Goal: Contribute content: Contribute content

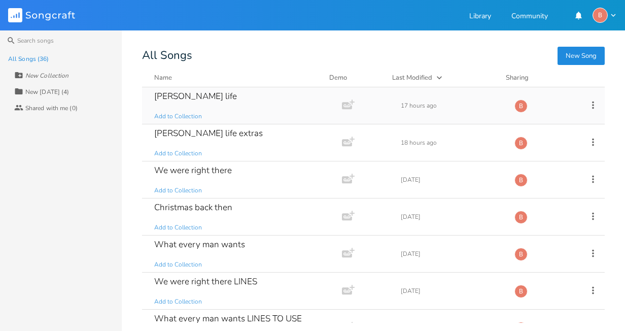
click at [190, 95] on div "[PERSON_NAME] life" at bounding box center [195, 96] width 83 height 9
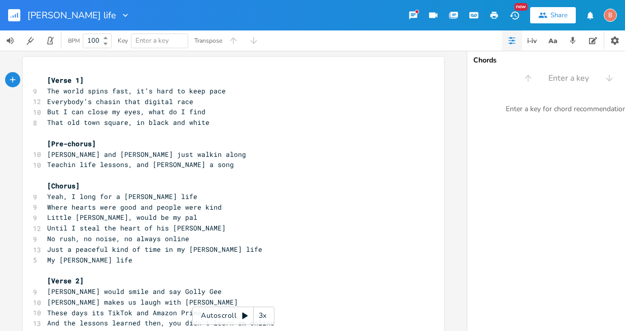
click at [81, 78] on pre "[Verse 1]" at bounding box center [228, 80] width 366 height 11
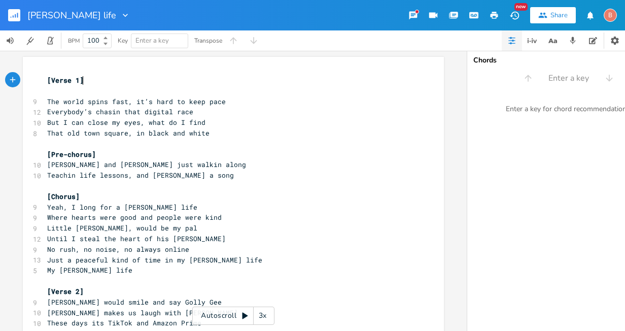
click at [82, 81] on pre "[Verse 1]" at bounding box center [228, 80] width 366 height 11
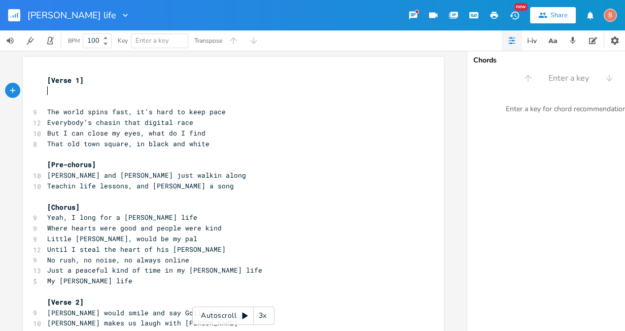
click at [47, 81] on span "[Verse 1]" at bounding box center [65, 80] width 37 height 9
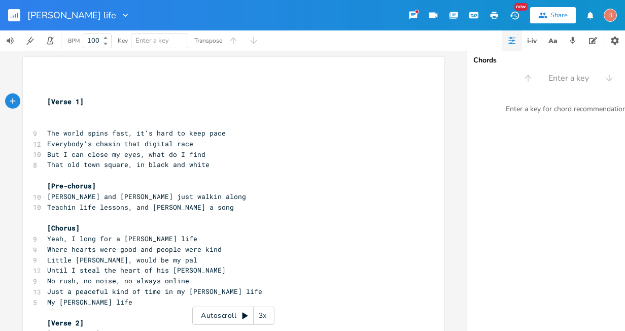
click at [45, 114] on pre "​" at bounding box center [228, 112] width 366 height 11
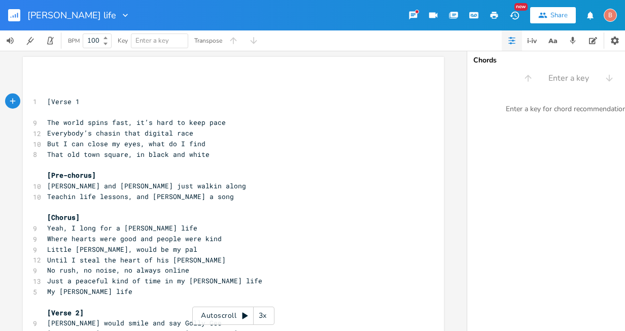
type textarea "]"
click at [58, 113] on pre "​" at bounding box center [228, 112] width 366 height 11
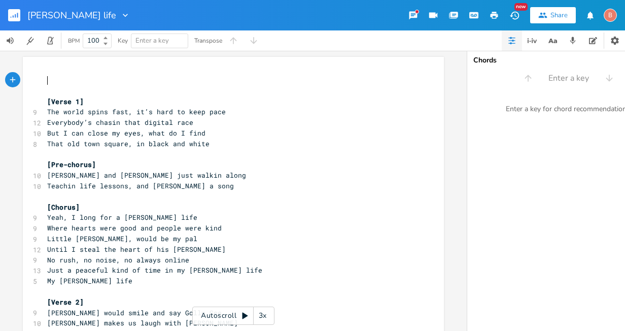
click at [47, 77] on pre "​" at bounding box center [228, 80] width 366 height 11
type textarea "My [PERSON_NAME] Life"
click at [494, 14] on icon "button" at bounding box center [495, 15] width 8 height 7
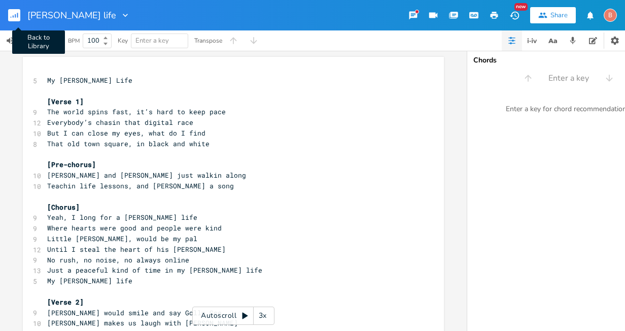
click at [13, 14] on rect "button" at bounding box center [14, 15] width 12 height 12
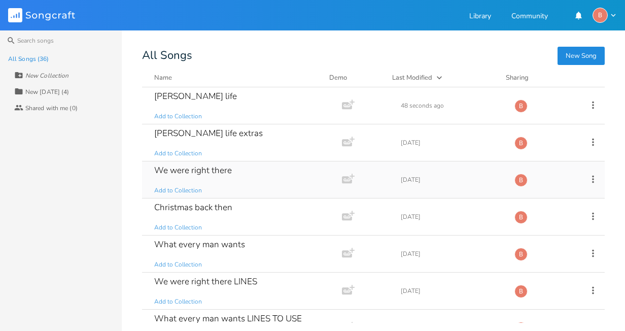
click at [200, 171] on div "We were right there" at bounding box center [193, 170] width 78 height 9
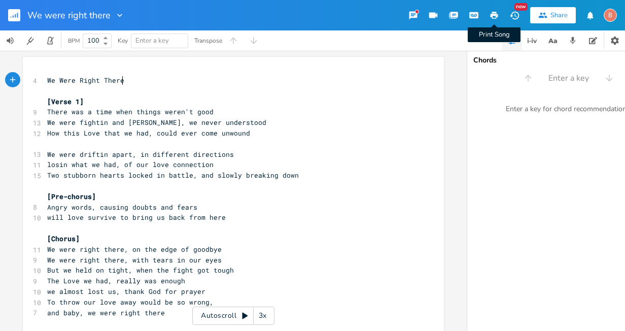
click at [495, 16] on icon "button" at bounding box center [494, 15] width 9 height 9
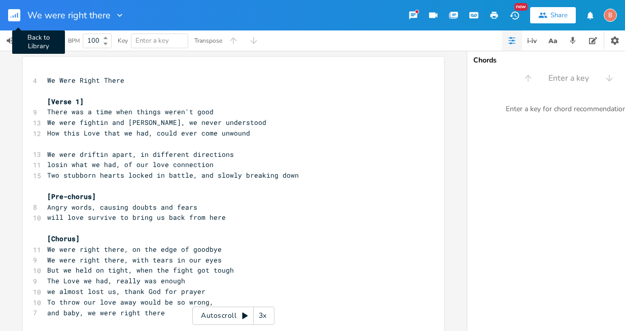
click at [12, 16] on rect "button" at bounding box center [14, 15] width 12 height 12
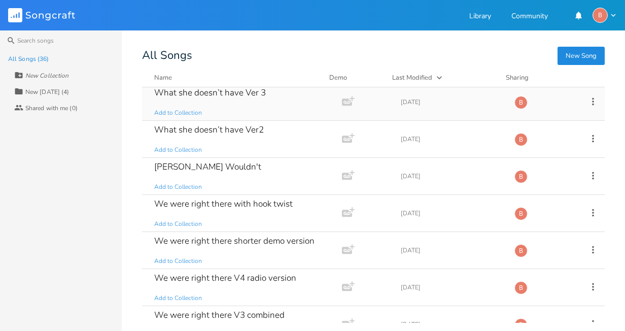
scroll to position [304, 0]
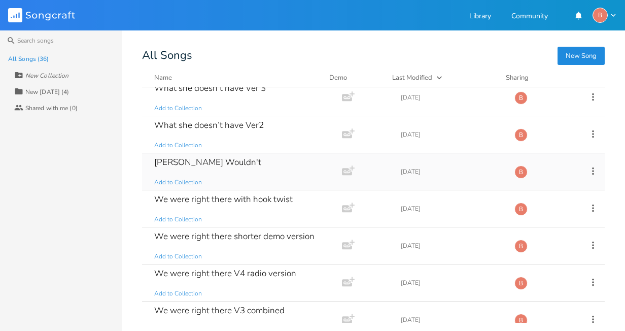
click at [196, 163] on div "[PERSON_NAME] Wouldn't" at bounding box center [207, 162] width 107 height 9
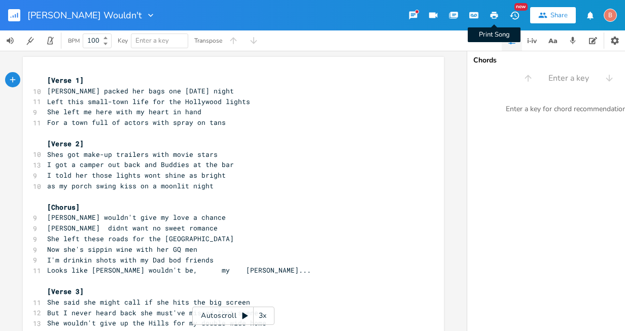
click at [494, 13] on icon "button" at bounding box center [494, 15] width 9 height 9
click at [15, 11] on rect "button" at bounding box center [14, 15] width 12 height 12
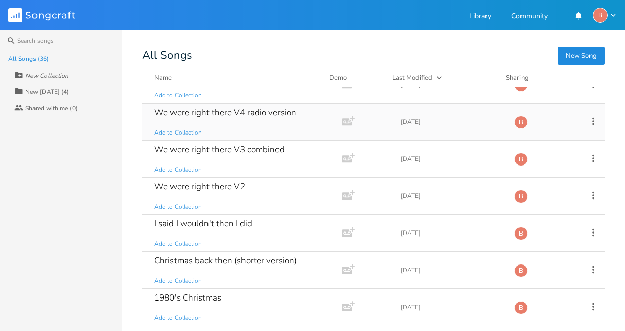
scroll to position [507, 0]
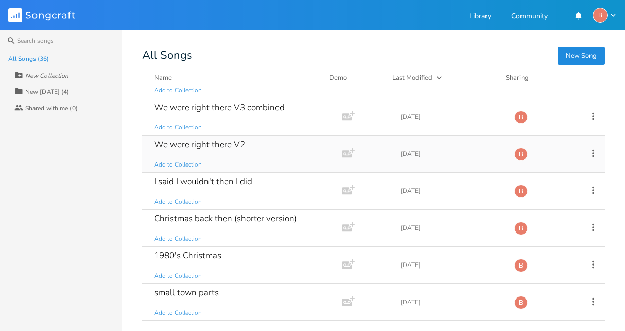
click at [592, 150] on icon at bounding box center [593, 153] width 2 height 8
click at [535, 254] on span "[PERSON_NAME]" at bounding box center [522, 255] width 27 height 7
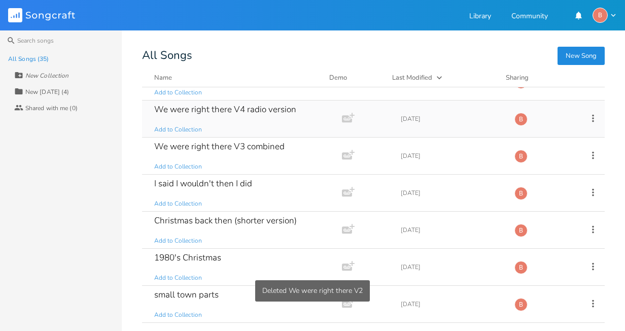
scroll to position [457, 0]
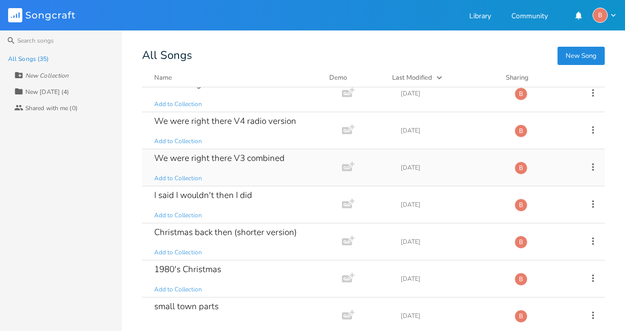
click at [587, 165] on icon at bounding box center [592, 166] width 11 height 11
click at [529, 270] on span "[PERSON_NAME]" at bounding box center [522, 268] width 27 height 7
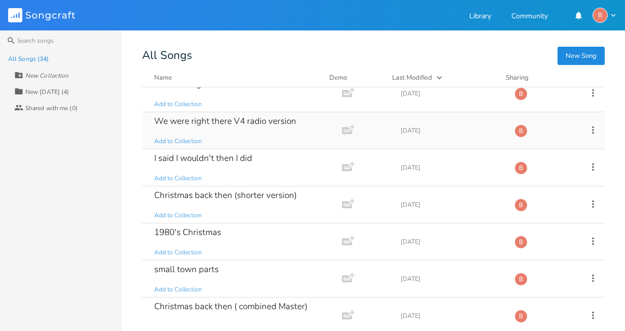
click at [588, 131] on icon at bounding box center [592, 129] width 11 height 11
click at [533, 230] on span "[PERSON_NAME]" at bounding box center [522, 231] width 27 height 7
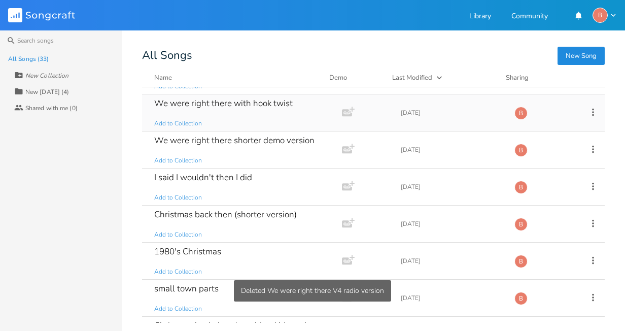
scroll to position [355, 0]
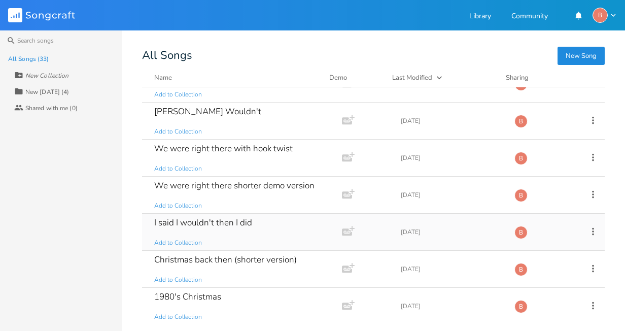
click at [219, 219] on div "I said I wouldn't then I did" at bounding box center [203, 222] width 98 height 9
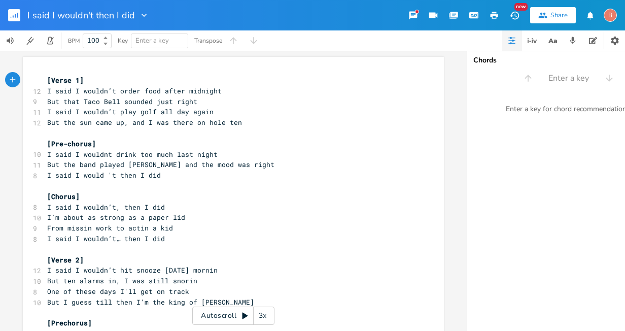
click at [496, 14] on icon "button" at bounding box center [495, 15] width 8 height 7
click at [14, 14] on rect "button" at bounding box center [14, 15] width 12 height 12
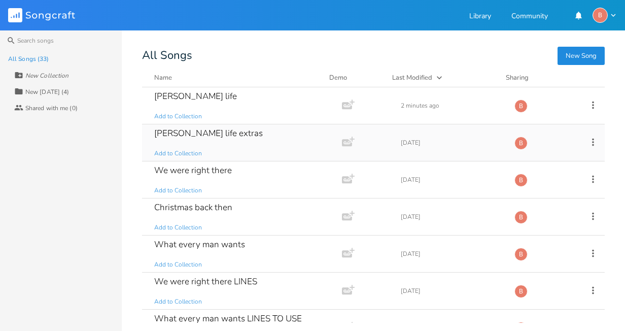
click at [587, 143] on icon at bounding box center [592, 141] width 11 height 11
click at [529, 241] on span "[PERSON_NAME]" at bounding box center [522, 243] width 27 height 7
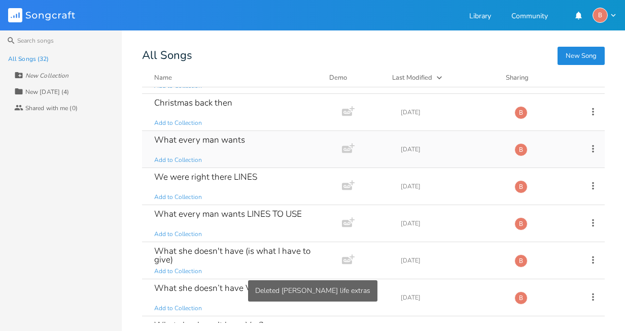
scroll to position [101, 0]
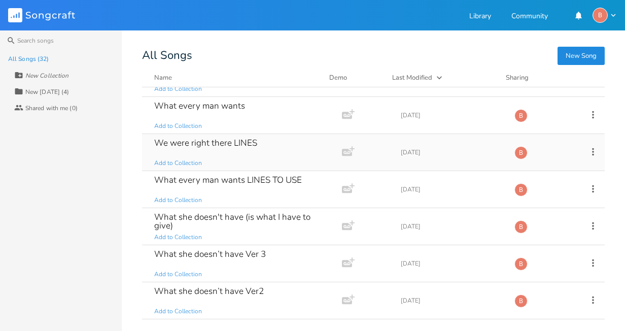
click at [589, 150] on icon at bounding box center [592, 151] width 11 height 11
click at [528, 251] on span "[PERSON_NAME]" at bounding box center [522, 253] width 27 height 7
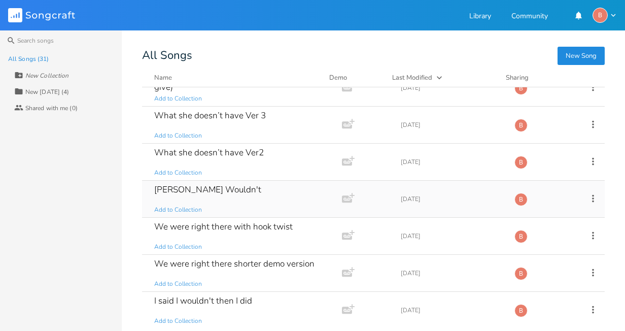
scroll to position [254, 0]
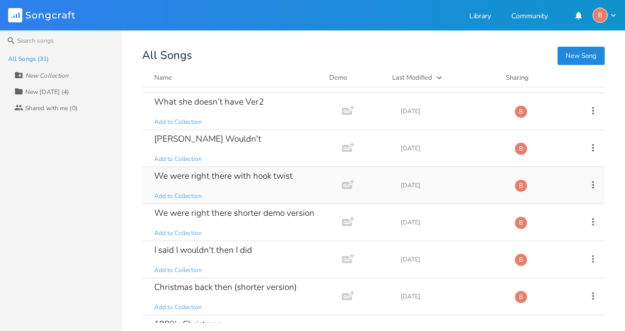
click at [592, 182] on icon at bounding box center [593, 185] width 2 height 8
click at [527, 288] on span "[PERSON_NAME]" at bounding box center [522, 286] width 27 height 7
click at [587, 181] on icon at bounding box center [592, 184] width 11 height 11
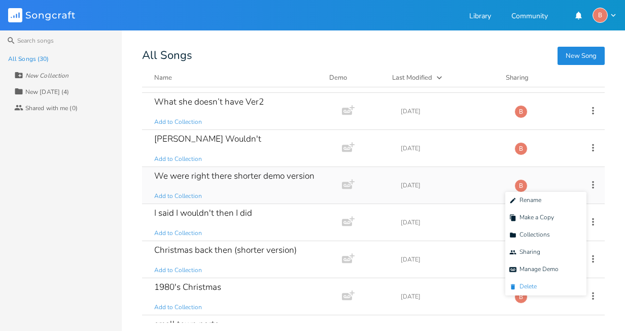
click at [539, 286] on li "[PERSON_NAME]" at bounding box center [545, 286] width 81 height 17
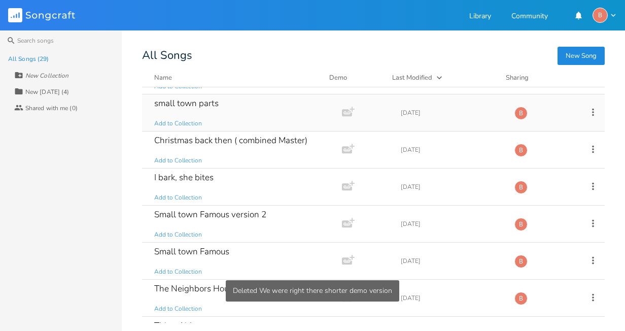
scroll to position [507, 0]
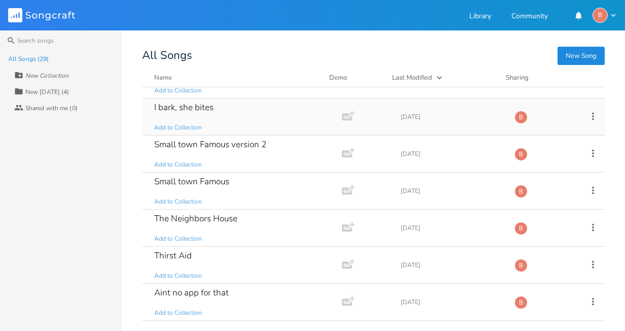
click at [175, 107] on div "I bark, she bites" at bounding box center [183, 107] width 59 height 9
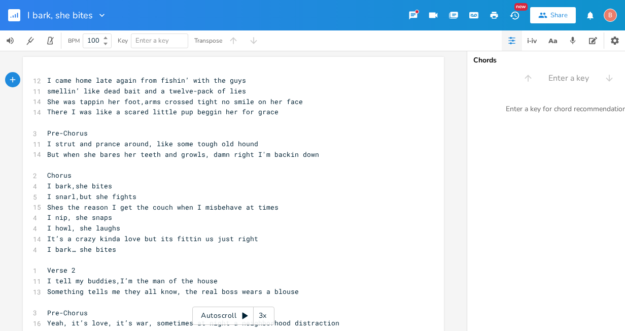
click at [239, 79] on pre "I came home late again from fishin’ with the guys" at bounding box center [228, 80] width 366 height 11
click at [47, 80] on span "I came home late again from fishin’ with the guys" at bounding box center [146, 80] width 199 height 9
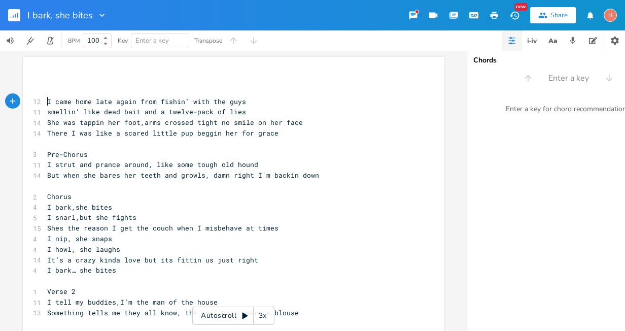
click at [47, 80] on pre "​" at bounding box center [228, 80] width 366 height 11
type textarea "I Bark, She Bites"
click at [73, 83] on span "I Bark, She Bites" at bounding box center [81, 80] width 69 height 9
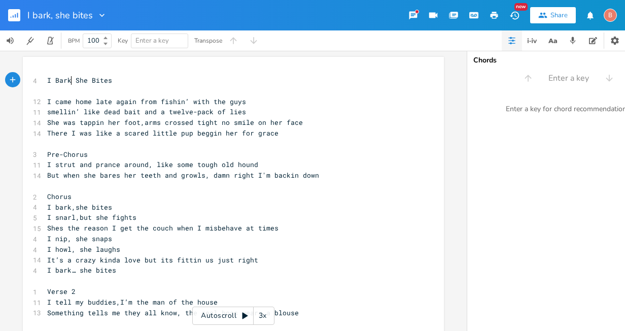
type textarea ","
click at [76, 83] on span "I Bark, She Bites" at bounding box center [81, 80] width 69 height 9
click at [495, 16] on icon "button" at bounding box center [495, 15] width 8 height 7
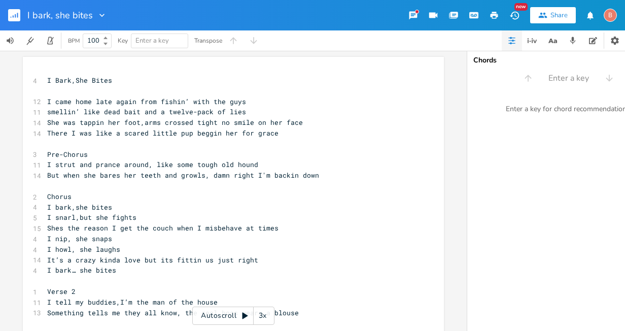
click at [10, 13] on rect "button" at bounding box center [14, 15] width 12 height 12
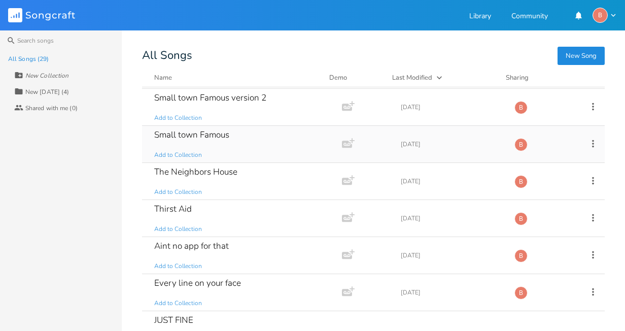
scroll to position [558, 0]
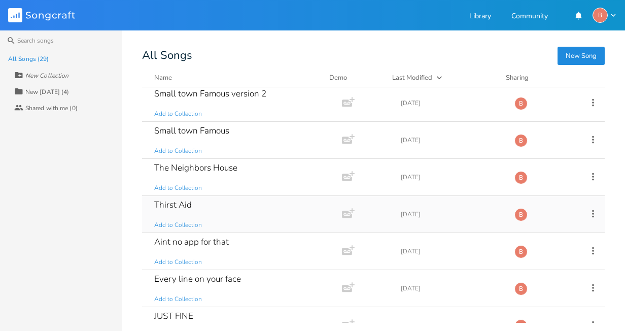
click at [178, 206] on div "Thirst Aid" at bounding box center [173, 204] width 38 height 9
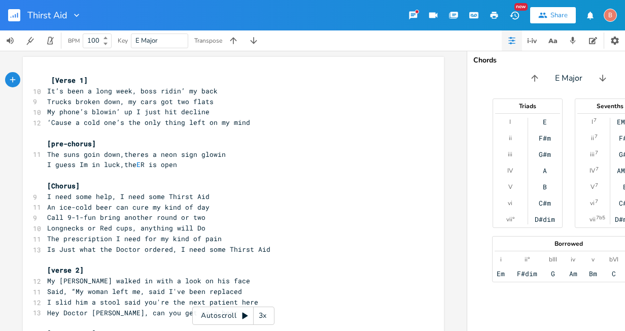
click at [47, 79] on span "[Verse 1]" at bounding box center [67, 80] width 41 height 9
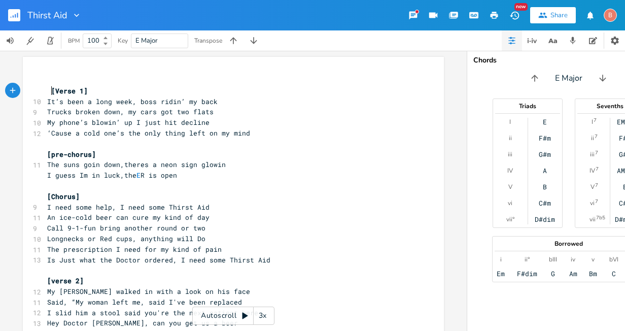
type textarea "Thirst Aid"
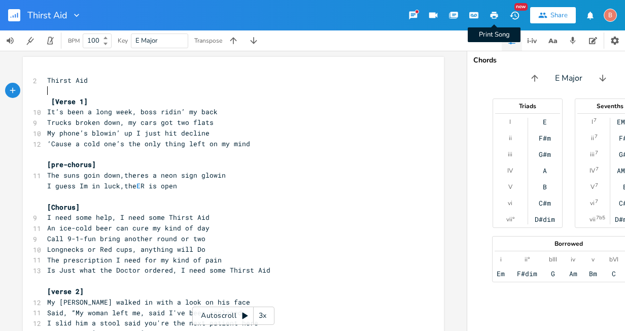
click at [494, 14] on icon "button" at bounding box center [495, 15] width 8 height 7
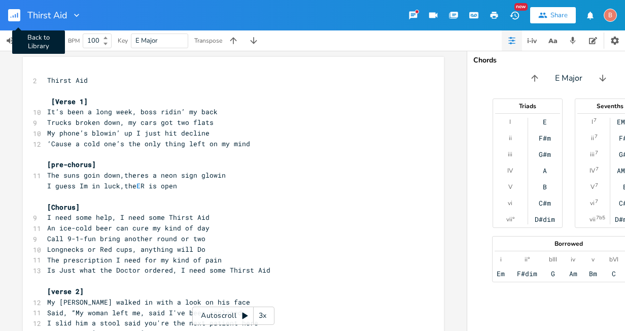
click at [16, 12] on rect "button" at bounding box center [14, 15] width 12 height 12
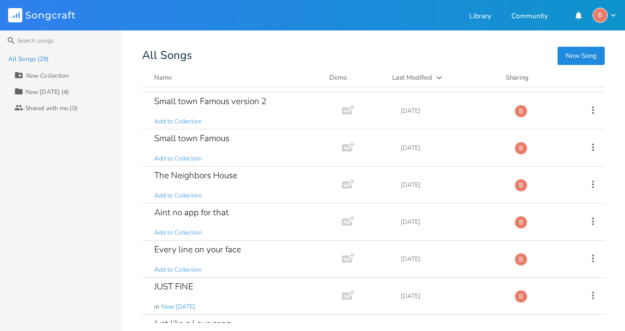
scroll to position [609, 0]
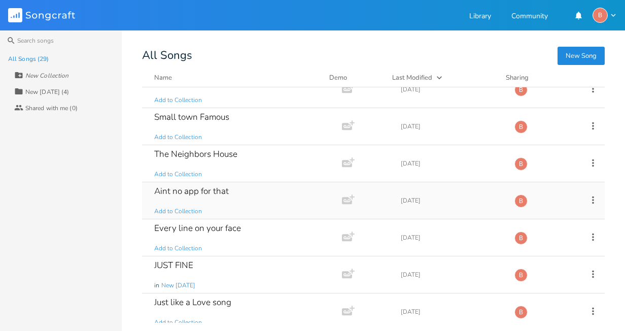
click at [205, 192] on div "Aint no app for that" at bounding box center [191, 191] width 75 height 9
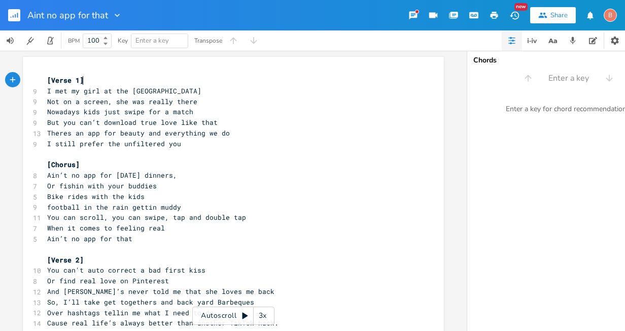
click at [45, 78] on pre "[Verse 1]" at bounding box center [228, 80] width 366 height 11
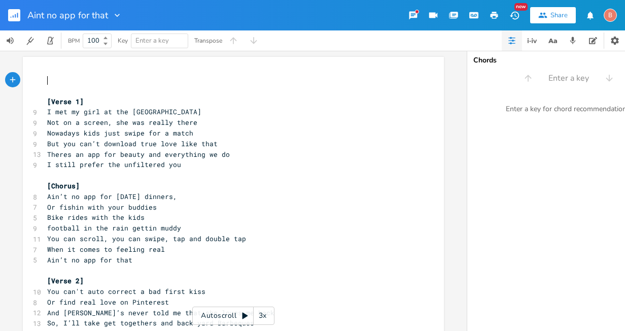
click at [46, 78] on pre "​" at bounding box center [228, 80] width 366 height 11
type textarea "Aint no App for that"
click at [493, 17] on icon "button" at bounding box center [495, 15] width 8 height 7
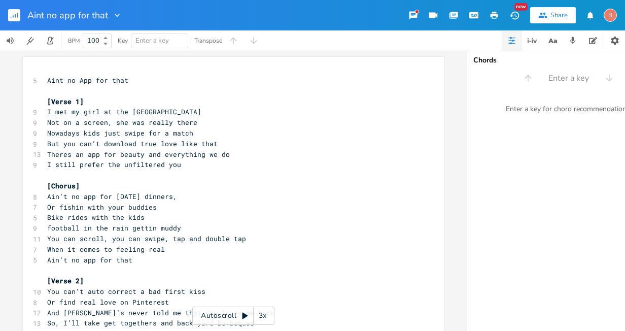
click at [15, 16] on icon "button" at bounding box center [15, 16] width 1 height 4
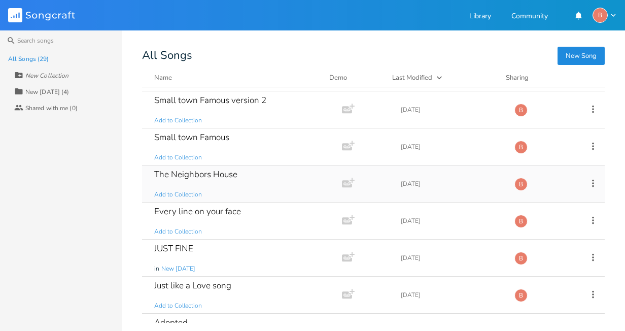
scroll to position [660, 0]
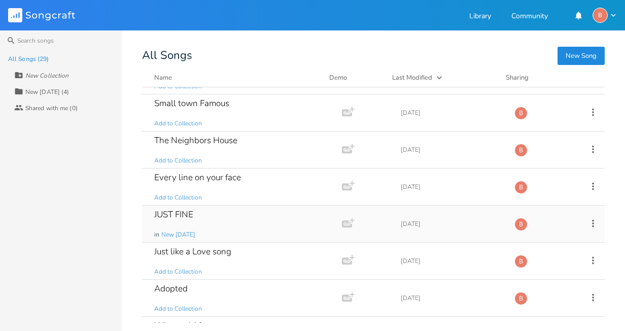
click at [179, 213] on div "JUST FINE" at bounding box center [173, 214] width 39 height 9
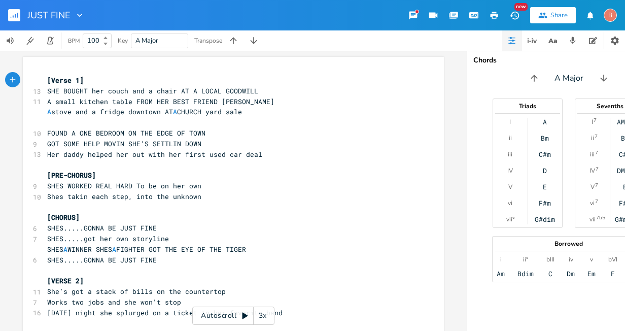
click at [45, 77] on pre "[Verse 1]" at bounding box center [228, 80] width 366 height 11
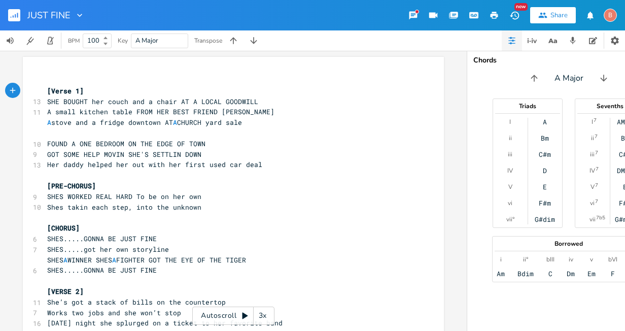
click at [47, 70] on div "xxxxxxxxxx ​ [Verse 1] 13 SHE BOUGHT her couch and a chair AT A LOCAL GOODWILL …" at bounding box center [233, 337] width 421 height 560
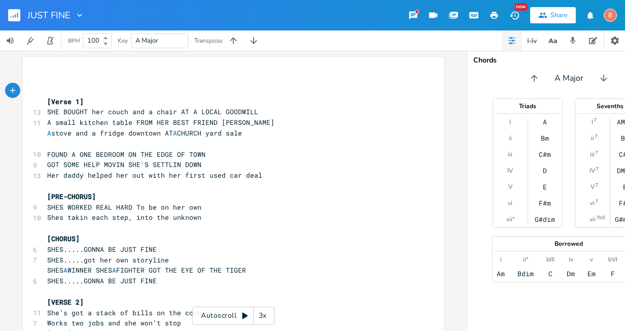
click at [48, 80] on pre "​" at bounding box center [228, 80] width 366 height 11
type textarea "Just Fine"
click at [496, 14] on icon "button" at bounding box center [495, 15] width 8 height 7
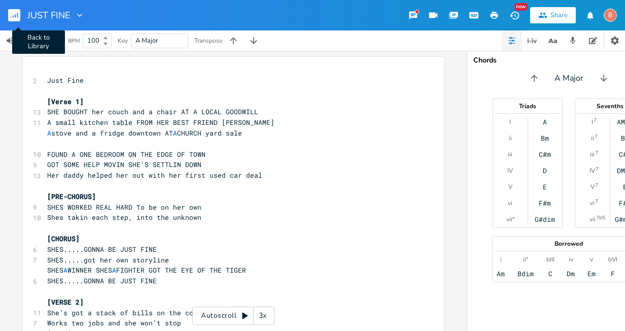
click at [14, 15] on rect "button" at bounding box center [14, 15] width 12 height 12
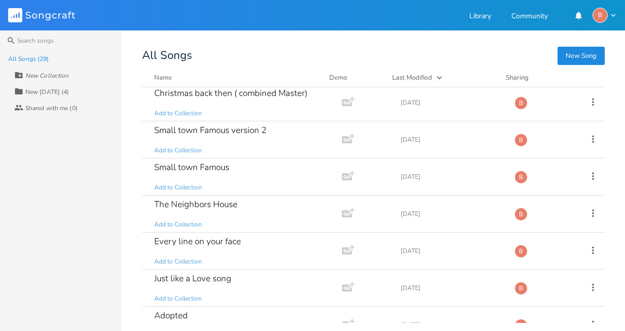
scroll to position [710, 0]
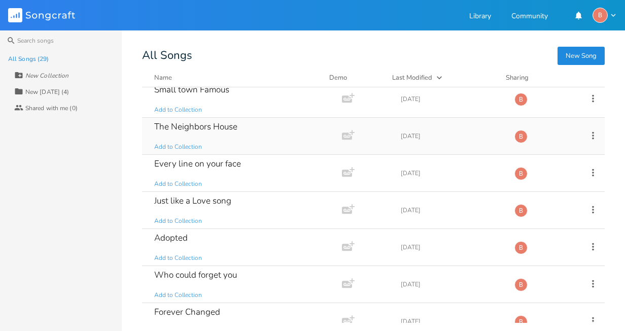
click at [218, 126] on div "The Neighbors House" at bounding box center [195, 126] width 83 height 9
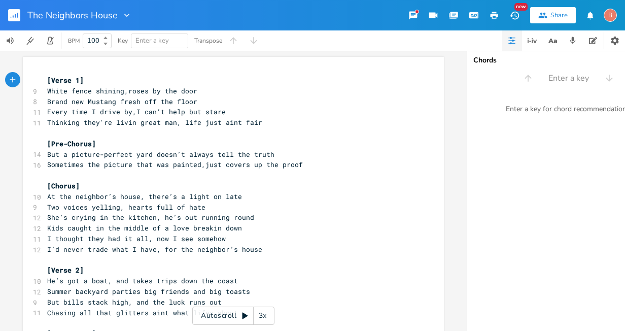
click at [496, 15] on icon "button" at bounding box center [495, 15] width 8 height 7
click at [13, 17] on rect "button" at bounding box center [14, 15] width 12 height 12
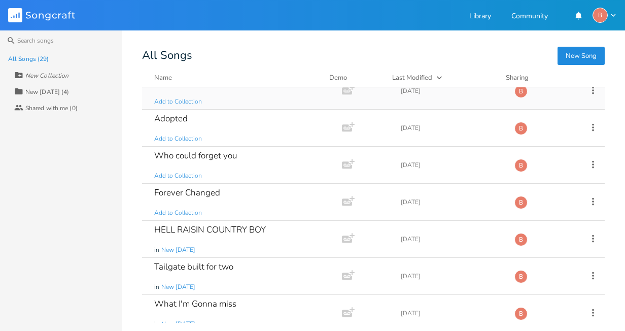
scroll to position [839, 0]
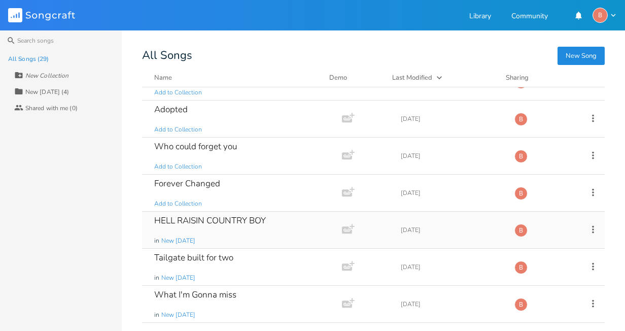
click at [231, 218] on div "HELL RAISIN COUNTRY BOY" at bounding box center [210, 220] width 112 height 9
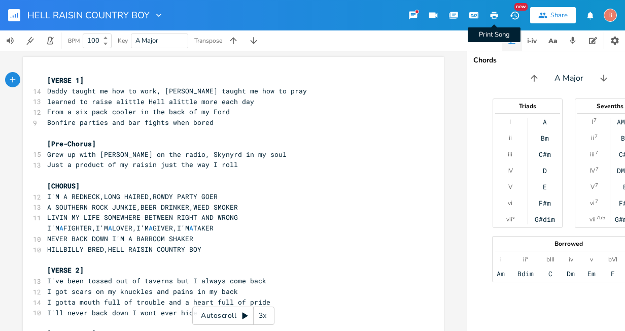
click at [495, 14] on icon "button" at bounding box center [495, 15] width 8 height 7
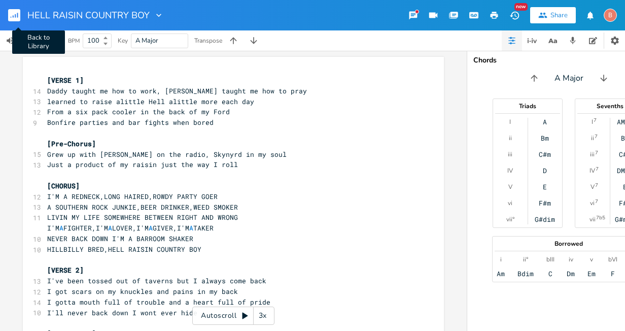
click at [14, 17] on rect "button" at bounding box center [14, 15] width 12 height 12
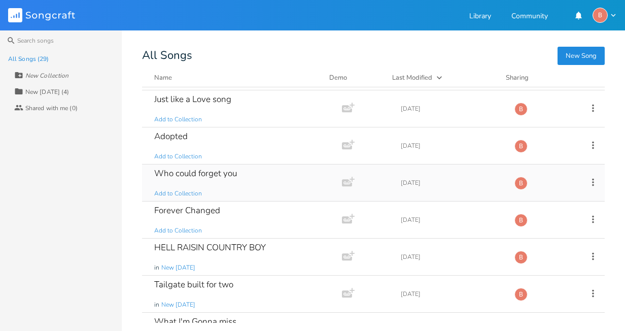
scroll to position [839, 0]
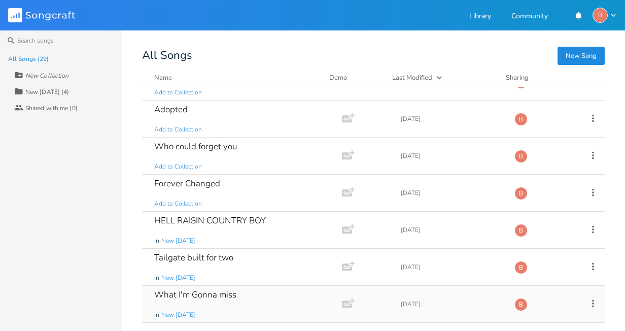
click at [207, 296] on div "What I'm Gonna miss" at bounding box center [195, 294] width 82 height 9
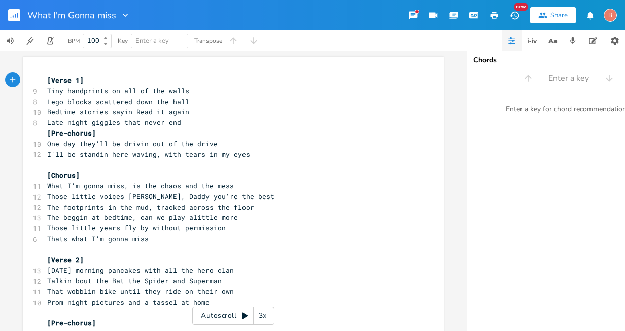
click at [493, 16] on icon "button" at bounding box center [495, 15] width 8 height 7
click at [16, 16] on icon "button" at bounding box center [15, 16] width 1 height 4
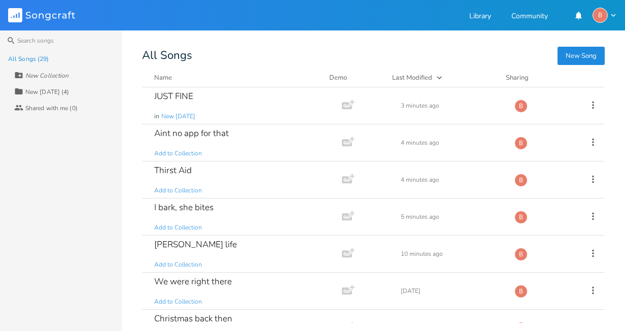
click at [584, 56] on button "New Song" at bounding box center [581, 56] width 47 height 18
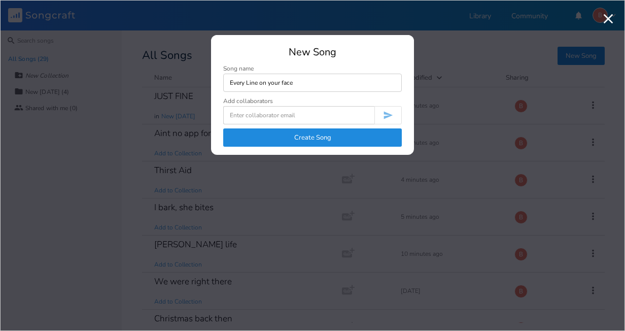
type input "Every Line on your face"
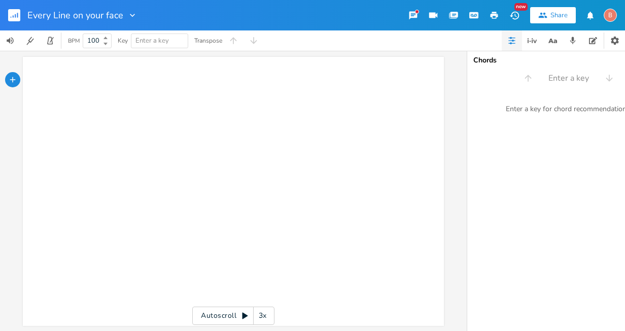
type textarea "​"
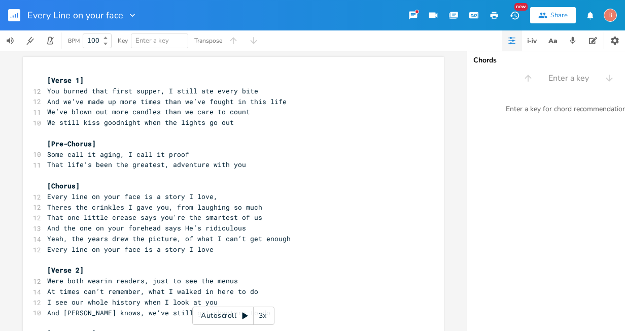
click at [493, 13] on icon "button" at bounding box center [494, 15] width 9 height 9
click at [14, 13] on rect "button" at bounding box center [14, 15] width 12 height 12
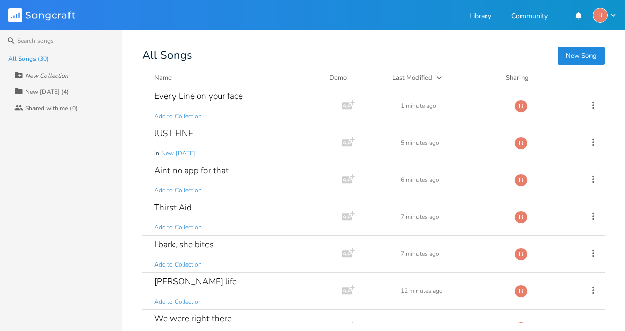
click at [579, 53] on button "New Song" at bounding box center [581, 56] width 47 height 18
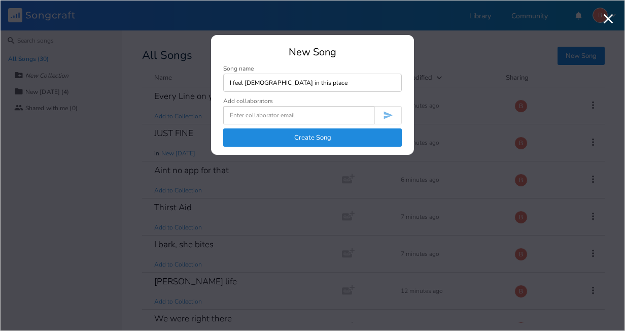
type input "I feel [DEMOGRAPHIC_DATA] in this place"
click at [341, 137] on button "Create Song" at bounding box center [312, 137] width 179 height 18
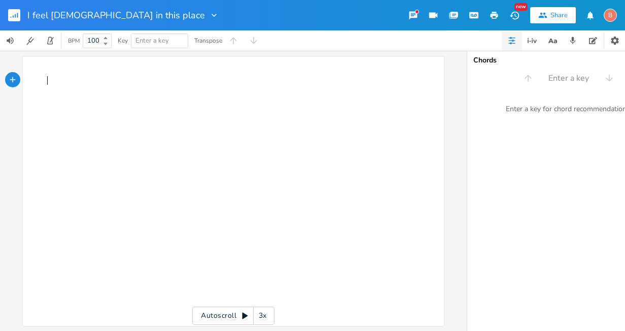
type textarea "​"
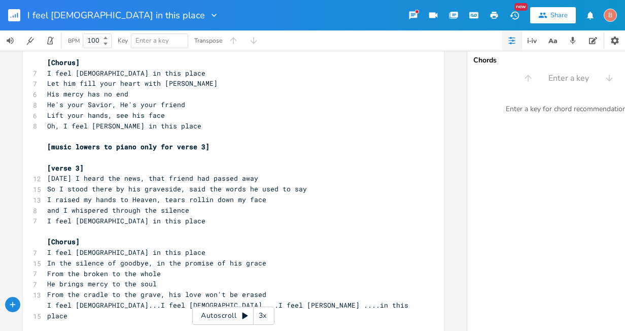
click at [494, 14] on icon "button" at bounding box center [495, 15] width 8 height 7
click at [13, 16] on icon "button" at bounding box center [13, 16] width 1 height 3
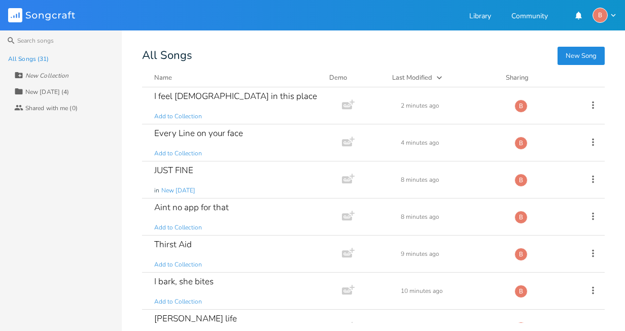
click at [580, 55] on button "New Song" at bounding box center [581, 56] width 47 height 18
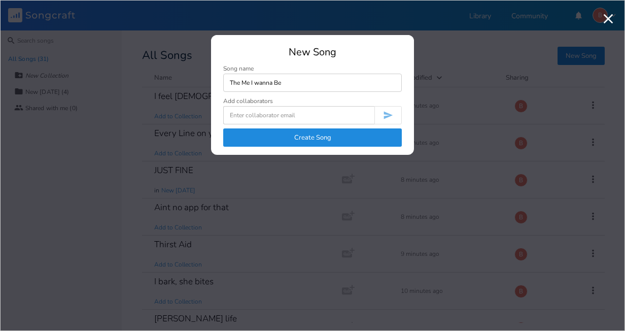
type input "The Me I wanna Be"
click at [314, 135] on button "Create Song" at bounding box center [312, 137] width 179 height 18
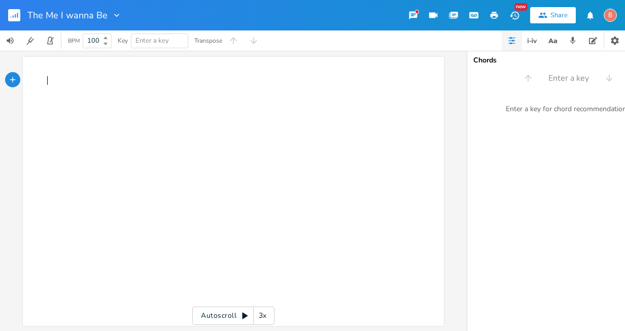
type textarea "​"
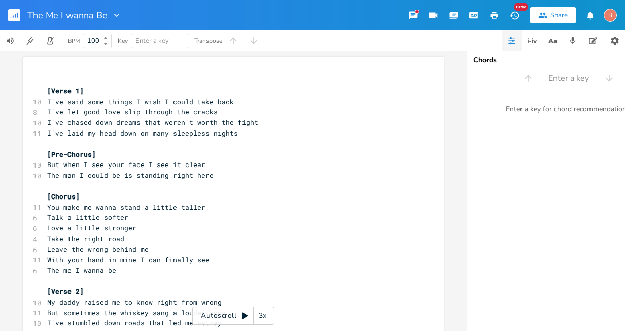
click at [493, 14] on icon "button" at bounding box center [495, 15] width 8 height 7
click at [14, 14] on rect "button" at bounding box center [14, 15] width 12 height 12
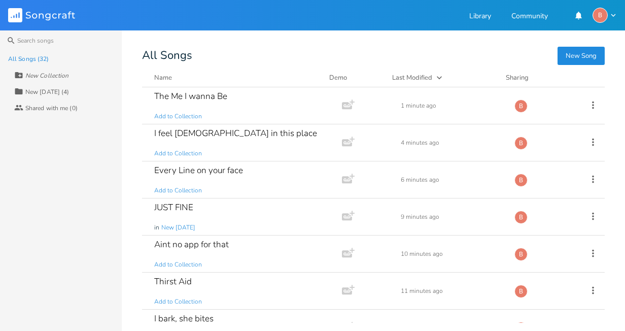
click at [572, 58] on button "New Song" at bounding box center [581, 56] width 47 height 18
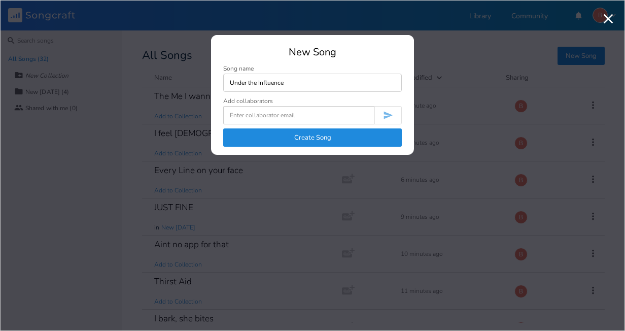
type input "Under the Influence"
click at [299, 135] on button "Create Song" at bounding box center [312, 137] width 179 height 18
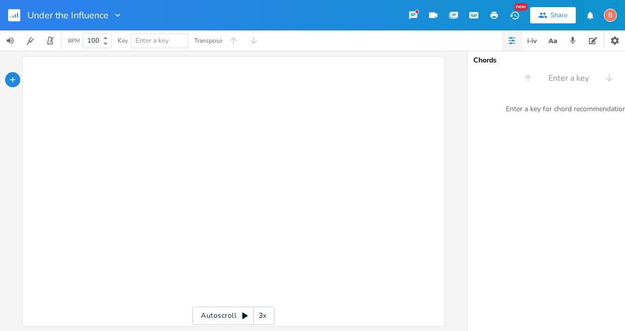
type textarea "​"
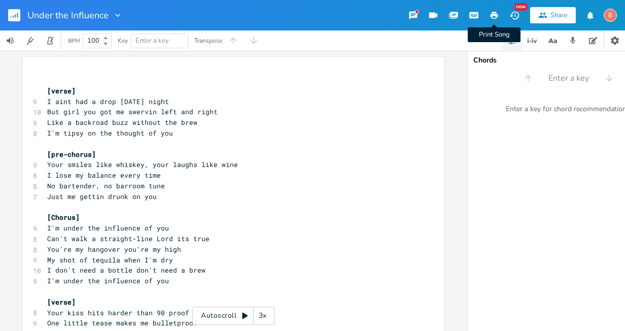
click at [495, 15] on icon "button" at bounding box center [495, 15] width 8 height 7
click at [14, 13] on rect "button" at bounding box center [14, 15] width 12 height 12
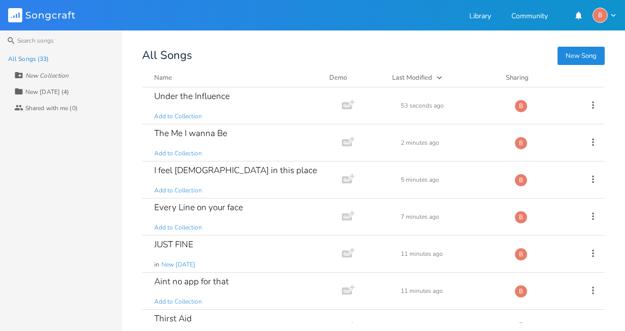
click at [590, 55] on button "New Song" at bounding box center [581, 56] width 47 height 18
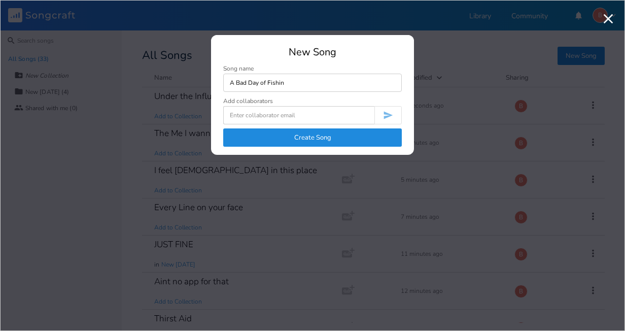
type input "A Bad Day of Fishin"
click at [312, 137] on button "Create Song" at bounding box center [312, 137] width 179 height 18
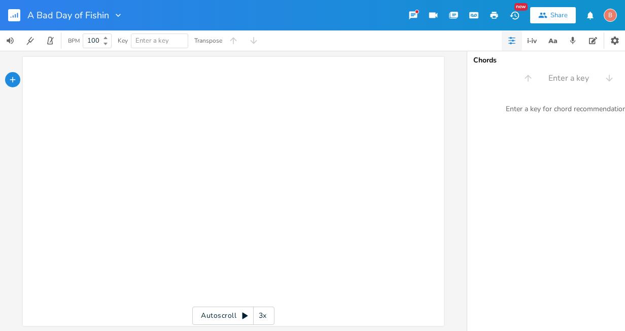
type textarea "​"
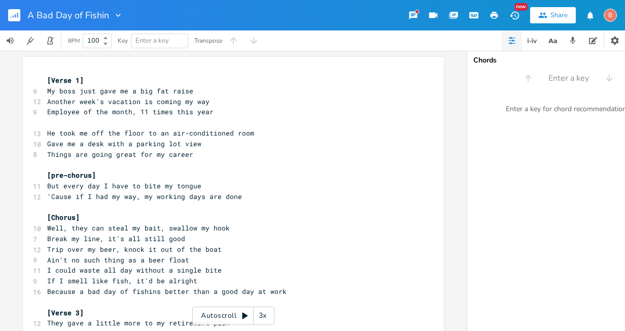
click at [495, 12] on icon "button" at bounding box center [495, 15] width 8 height 7
click at [13, 12] on rect "button" at bounding box center [14, 15] width 12 height 12
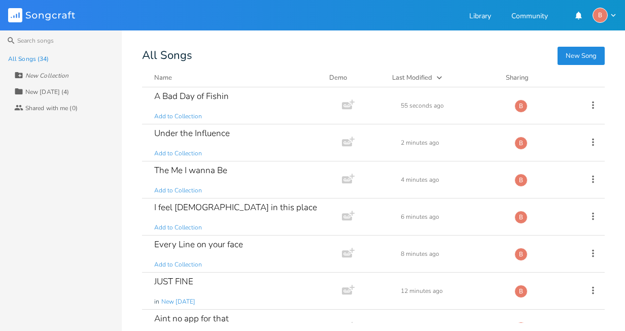
click at [593, 58] on button "New Song" at bounding box center [581, 56] width 47 height 18
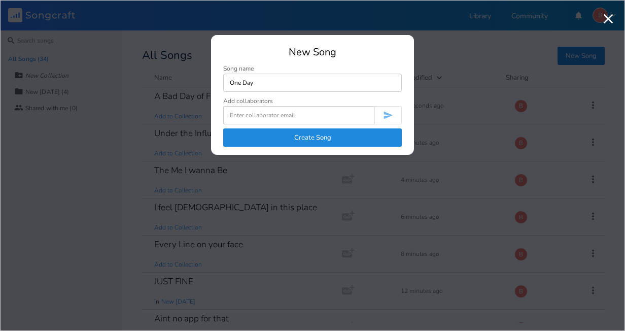
type input "One Day"
click at [307, 139] on button "Create Song" at bounding box center [312, 137] width 179 height 18
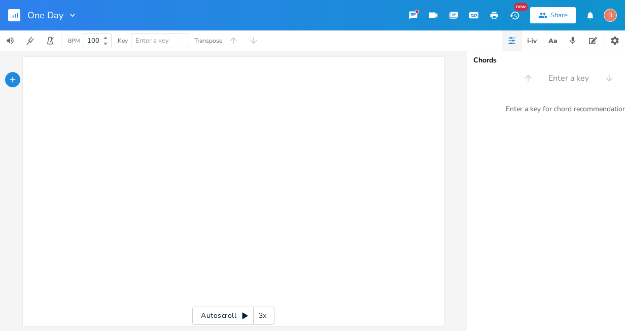
type textarea "​"
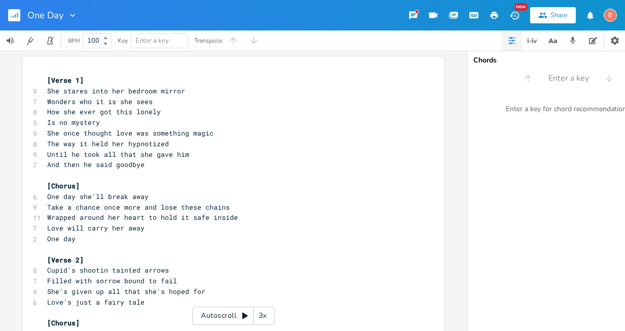
click at [492, 13] on icon "button" at bounding box center [494, 15] width 9 height 9
click at [12, 12] on rect "button" at bounding box center [14, 15] width 12 height 12
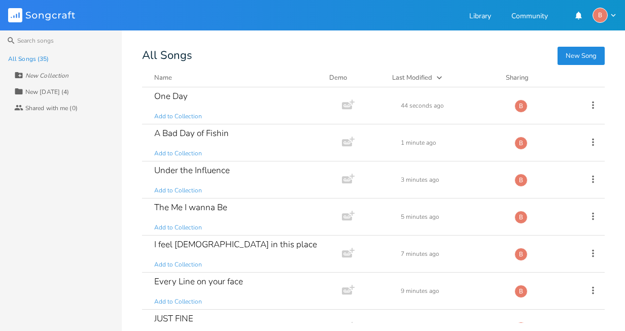
click at [576, 55] on button "New Song" at bounding box center [581, 56] width 47 height 18
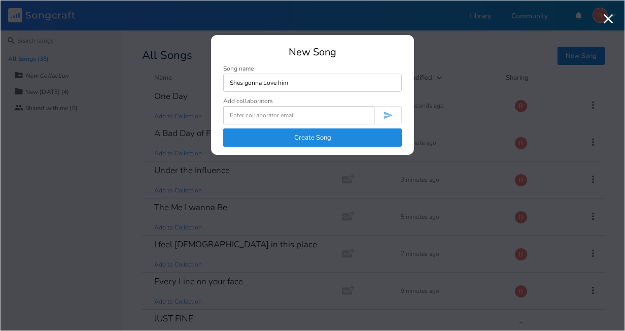
type input "Shes gonna Love him"
click at [308, 137] on button "Create Song" at bounding box center [312, 137] width 179 height 18
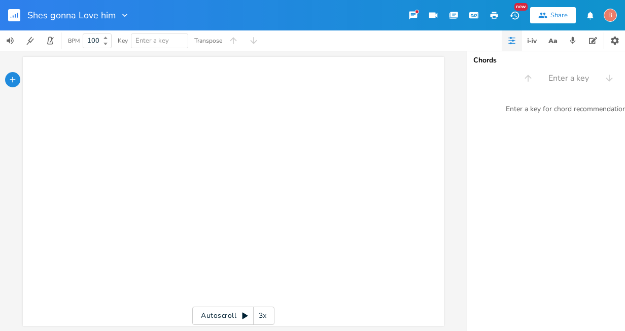
type textarea "​"
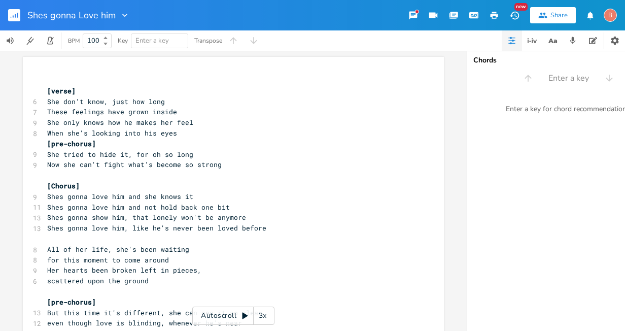
click at [496, 15] on icon "button" at bounding box center [495, 15] width 8 height 7
click at [14, 15] on rect "button" at bounding box center [14, 15] width 12 height 12
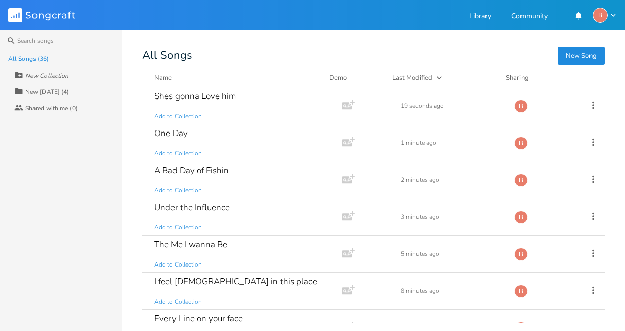
click at [589, 57] on button "New Song" at bounding box center [581, 56] width 47 height 18
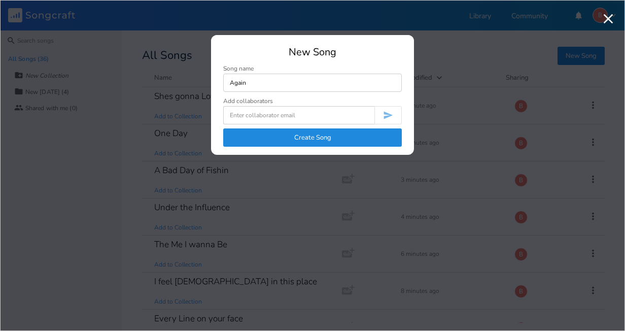
type input "Again"
click at [290, 131] on button "Create Song" at bounding box center [312, 137] width 179 height 18
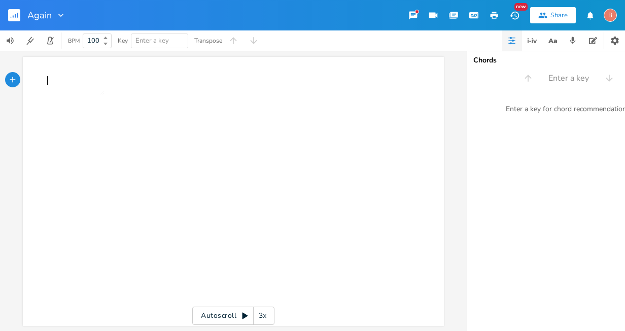
type textarea "​"
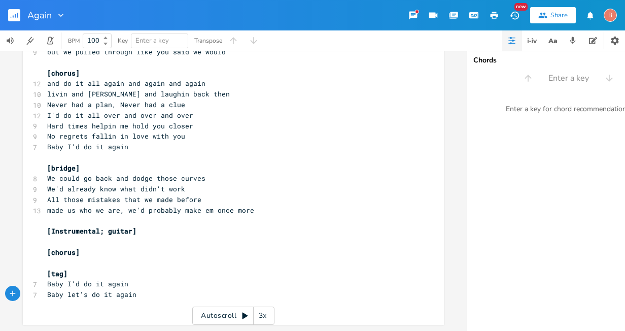
click at [495, 15] on icon "button" at bounding box center [495, 15] width 8 height 7
click at [15, 13] on rect "button" at bounding box center [14, 15] width 12 height 12
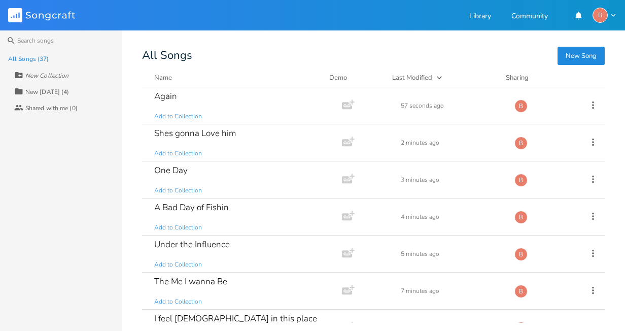
click at [586, 59] on button "New Song" at bounding box center [581, 56] width 47 height 18
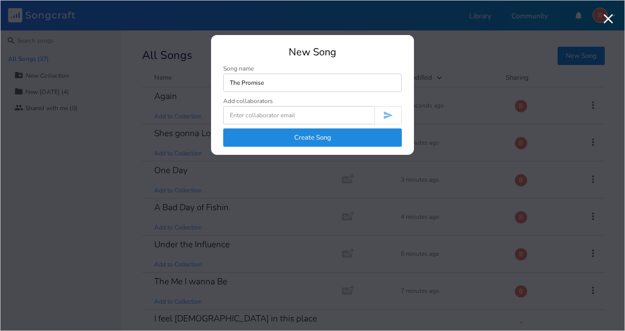
type input "The Promise"
click at [326, 139] on button "Create Song" at bounding box center [312, 137] width 179 height 18
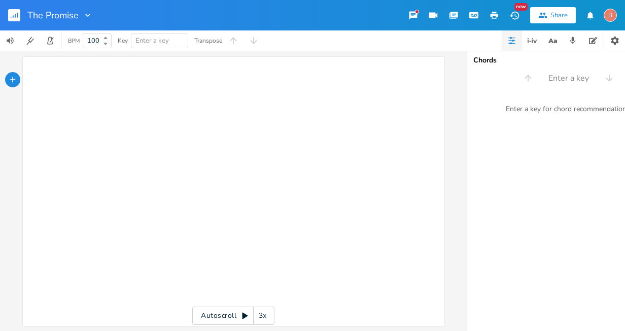
type textarea "​"
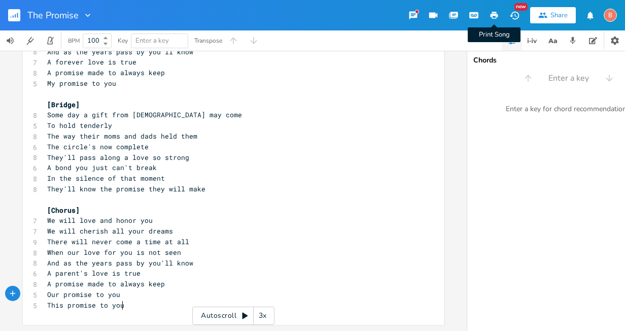
click at [496, 14] on icon "button" at bounding box center [495, 15] width 8 height 7
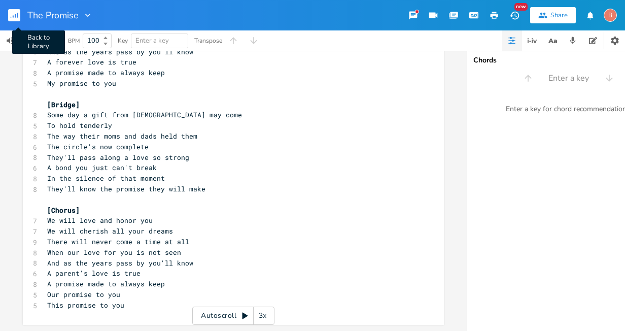
click at [11, 12] on rect "button" at bounding box center [14, 15] width 12 height 12
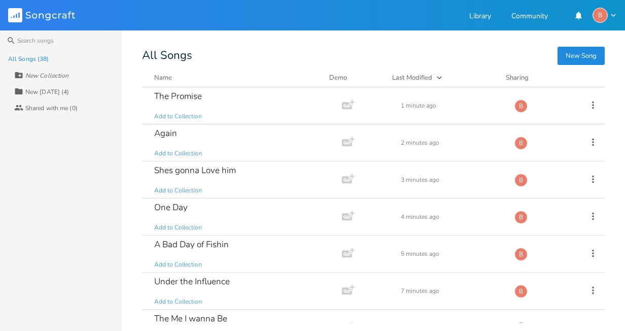
click at [592, 56] on button "New Song" at bounding box center [581, 56] width 47 height 18
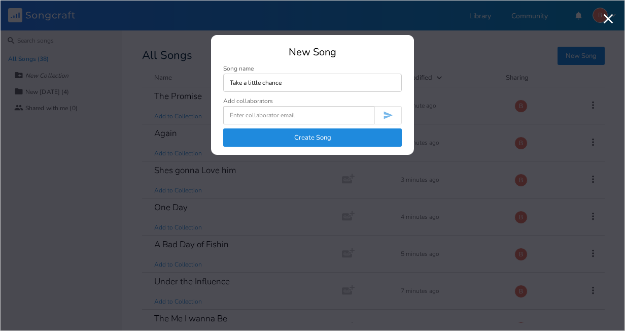
type input "Take a little chance"
click at [313, 140] on button "Create Song" at bounding box center [312, 137] width 179 height 18
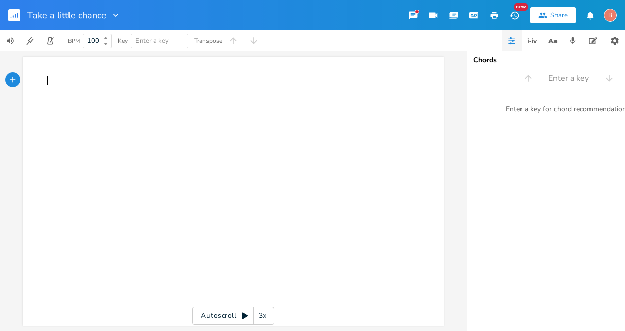
drag, startPoint x: 67, startPoint y: 85, endPoint x: 61, endPoint y: 90, distance: 7.6
type textarea "​"
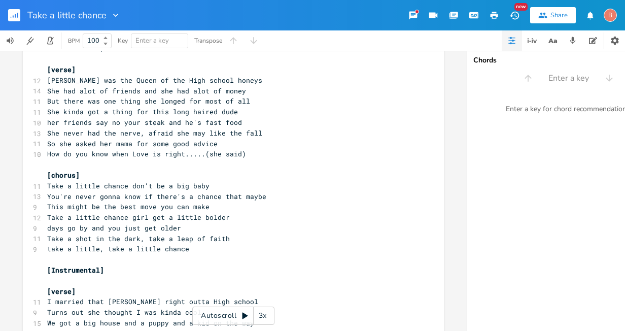
scroll to position [216, 0]
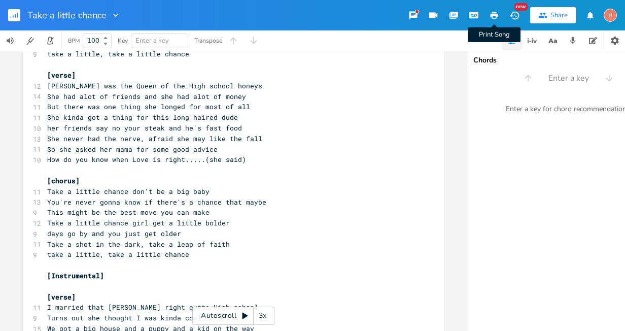
click at [495, 12] on icon "button" at bounding box center [495, 15] width 8 height 7
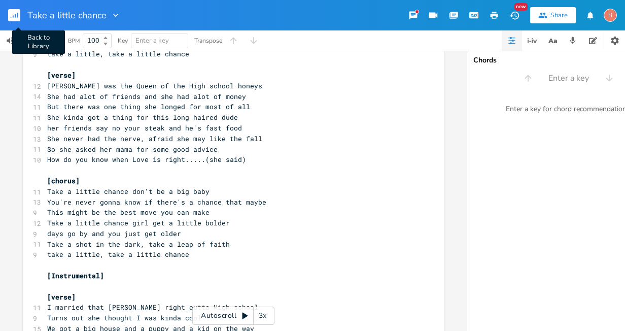
click at [16, 14] on rect "button" at bounding box center [14, 15] width 12 height 12
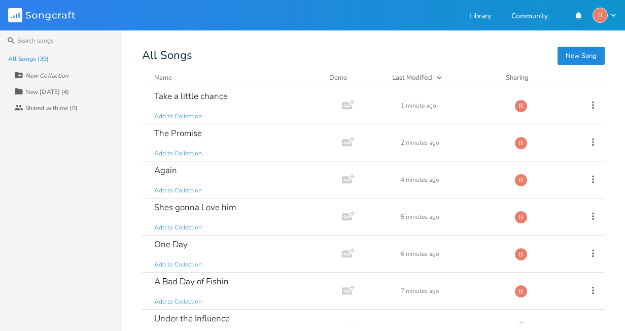
click at [568, 56] on button "New Song" at bounding box center [581, 56] width 47 height 18
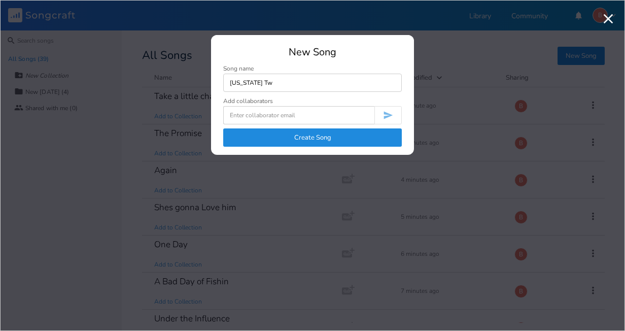
type input "[US_STATE] Two"
click at [324, 138] on button "Create Song" at bounding box center [312, 137] width 179 height 18
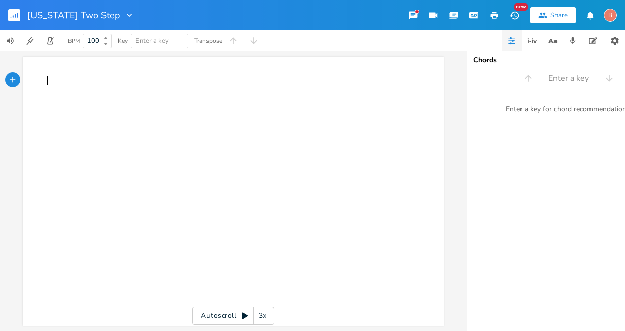
type textarea "​"
paste textarea
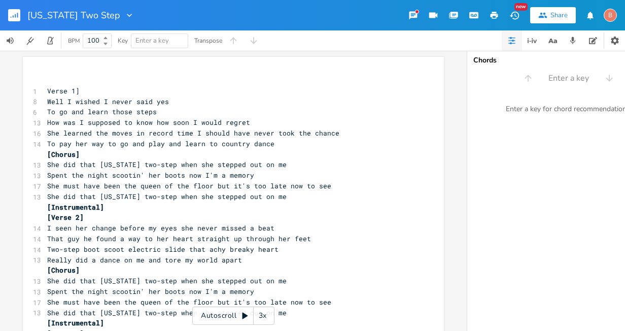
click at [45, 90] on pre "Verse 1]" at bounding box center [228, 91] width 366 height 11
type textarea "["
click at [268, 145] on pre "To pay her way to go and play and learn to country dance" at bounding box center [228, 144] width 366 height 11
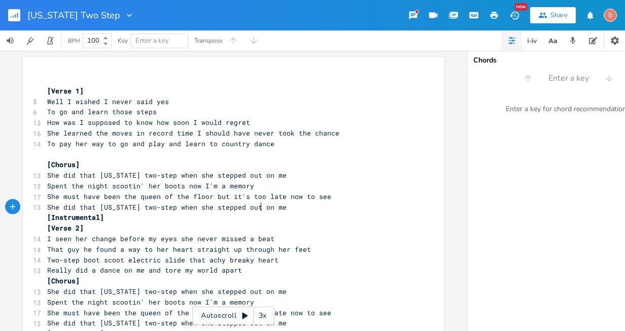
click at [259, 209] on pre "She did that [US_STATE] two-step when she stepped out on me" at bounding box center [228, 207] width 366 height 11
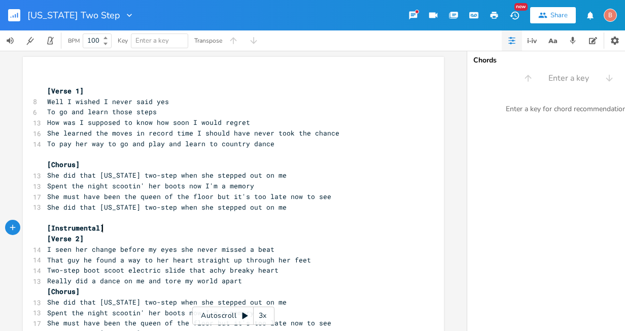
click at [101, 231] on pre "[Instrumental]" at bounding box center [228, 228] width 366 height 11
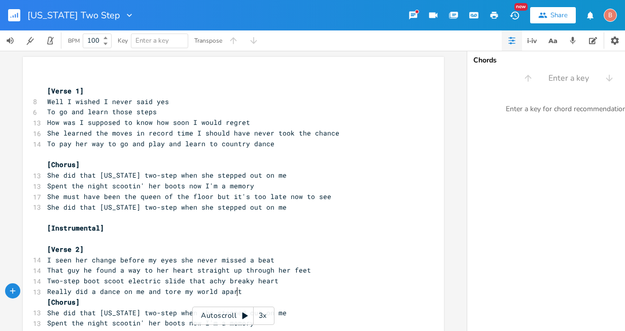
click at [234, 286] on pre "Really did a dance on me and tore my world apart" at bounding box center [228, 291] width 366 height 11
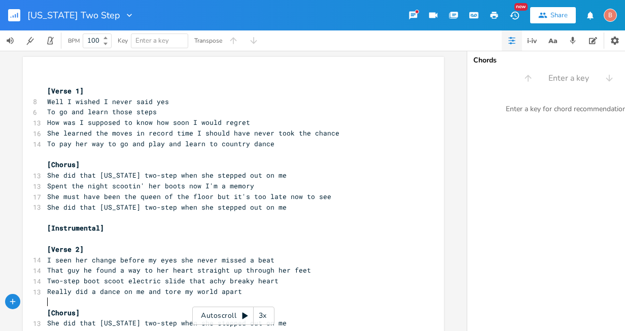
click at [495, 12] on icon "button" at bounding box center [495, 15] width 8 height 7
click at [14, 15] on rect "button" at bounding box center [14, 15] width 12 height 12
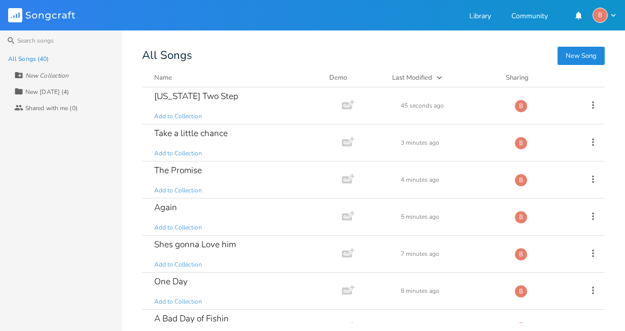
click at [575, 57] on button "New Song" at bounding box center [581, 56] width 47 height 18
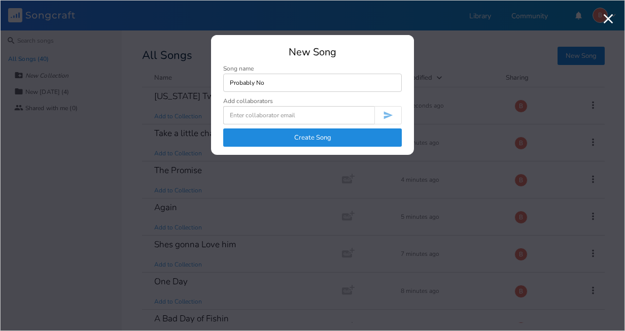
type input "Probably Not"
click at [311, 133] on button "Create Song" at bounding box center [312, 137] width 179 height 18
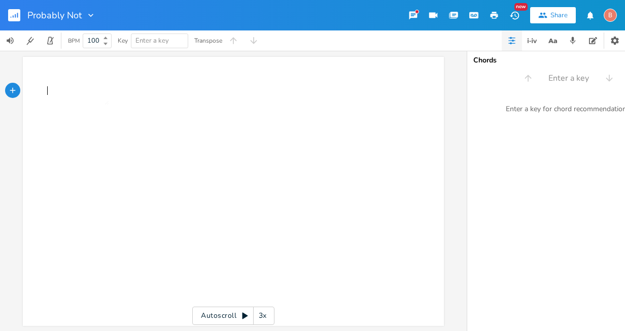
type textarea "​"
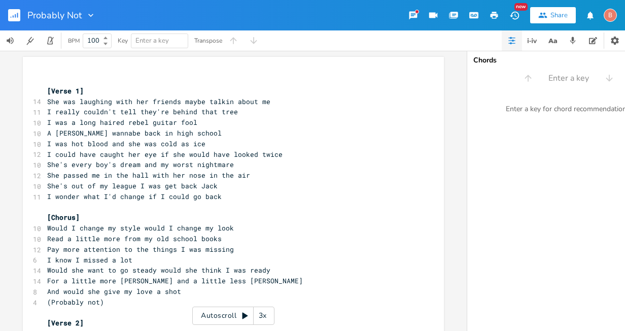
click at [495, 14] on icon "button" at bounding box center [495, 15] width 8 height 7
click at [15, 15] on icon "button" at bounding box center [15, 16] width 1 height 4
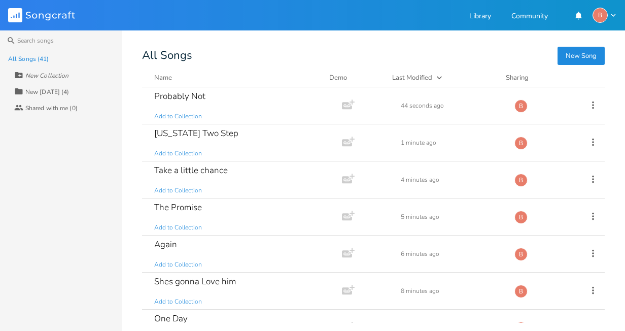
click at [578, 56] on button "New Song" at bounding box center [581, 56] width 47 height 18
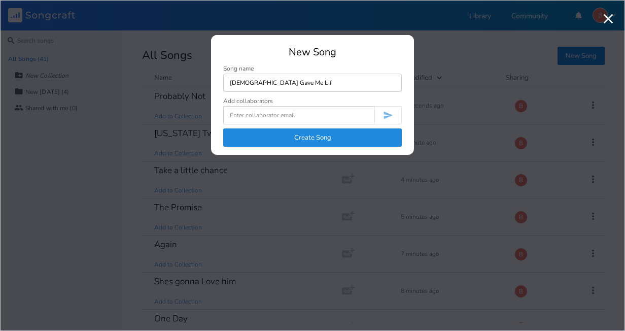
type input "[DEMOGRAPHIC_DATA] Gave Me Life"
click at [330, 135] on button "Create Song" at bounding box center [312, 137] width 179 height 18
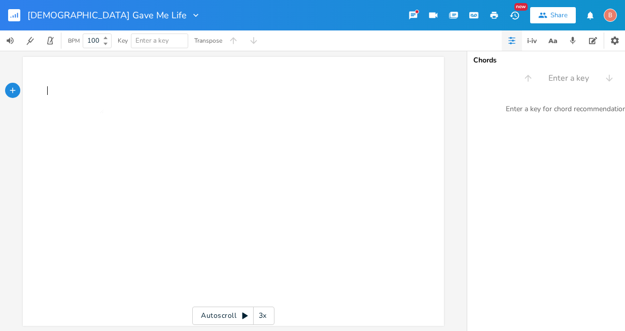
type textarea "​"
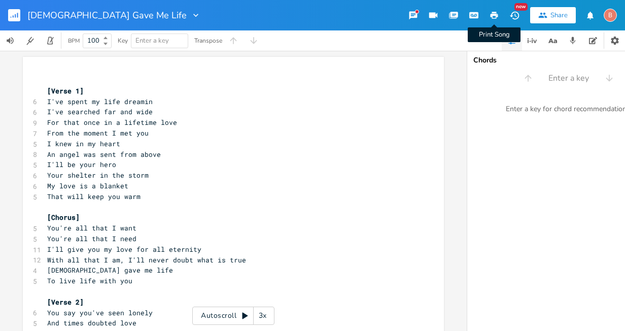
click at [493, 16] on icon "button" at bounding box center [495, 15] width 8 height 7
click at [12, 16] on rect "button" at bounding box center [14, 15] width 12 height 12
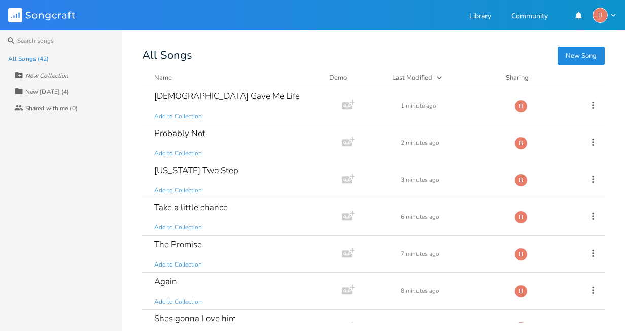
click at [578, 54] on button "New Song" at bounding box center [581, 56] width 47 height 18
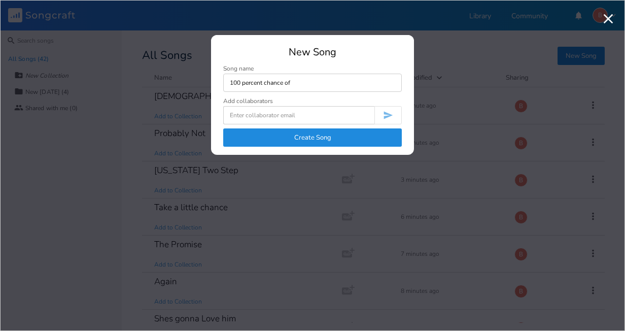
type input "100 percent chance of"
click at [301, 136] on button "Create Song" at bounding box center [312, 137] width 179 height 18
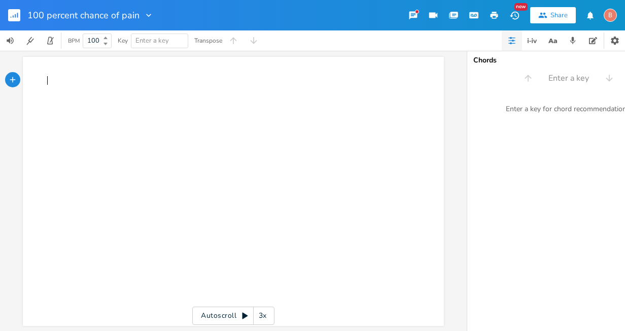
type textarea "​"
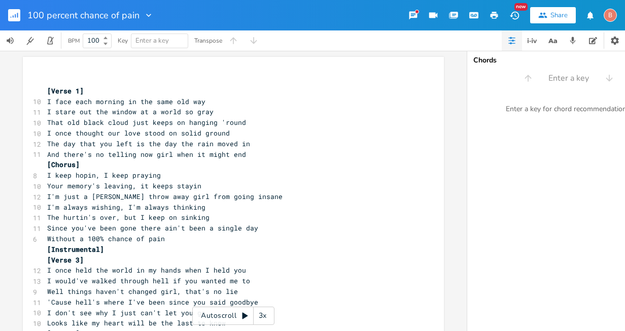
click at [241, 156] on pre "And there's no telling now girl when it might end" at bounding box center [228, 154] width 366 height 11
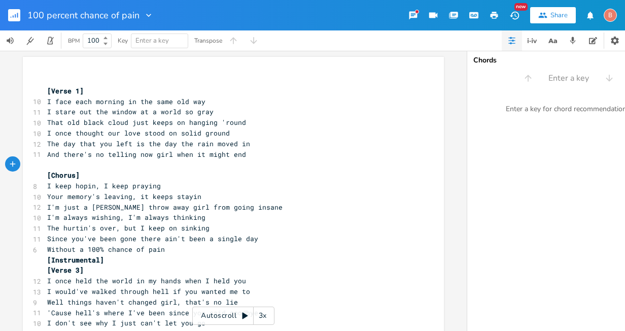
click at [161, 253] on pre "Without a 100% chance of pain" at bounding box center [228, 249] width 366 height 11
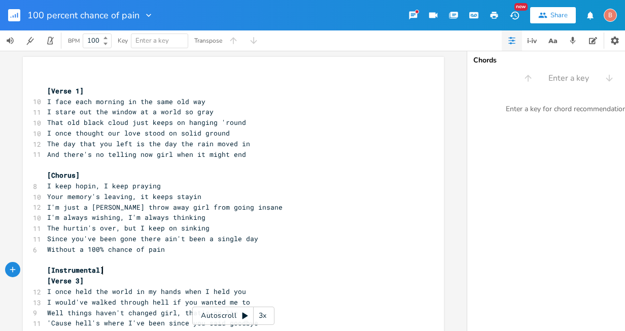
click at [102, 265] on pre "[Instrumental]" at bounding box center [228, 270] width 366 height 11
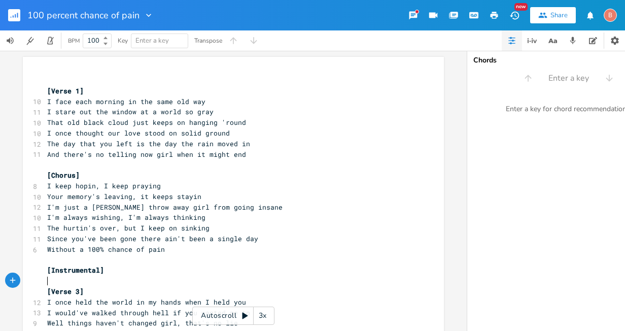
click at [494, 15] on icon "button" at bounding box center [495, 15] width 8 height 7
click at [12, 15] on rect "button" at bounding box center [14, 15] width 12 height 12
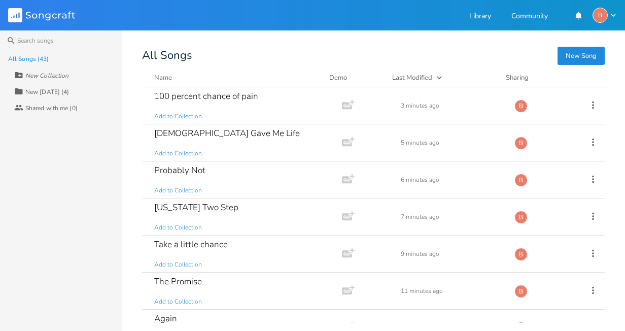
click at [586, 54] on button "New Song" at bounding box center [581, 56] width 47 height 18
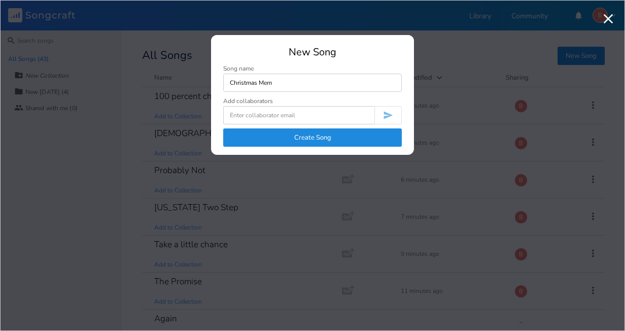
type input "Christmas Memo"
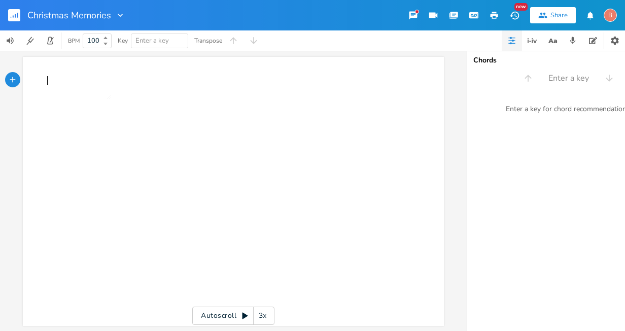
type textarea "​"
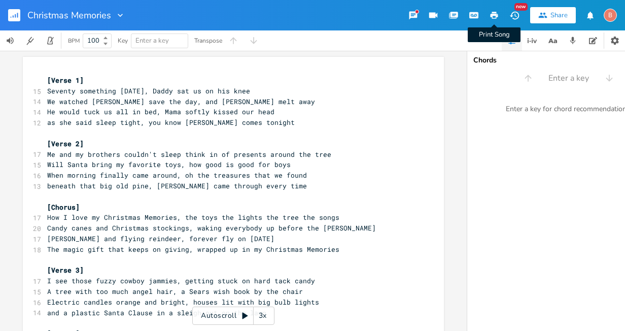
click at [493, 13] on icon "button" at bounding box center [495, 15] width 8 height 7
click at [14, 14] on rect "button" at bounding box center [14, 15] width 12 height 12
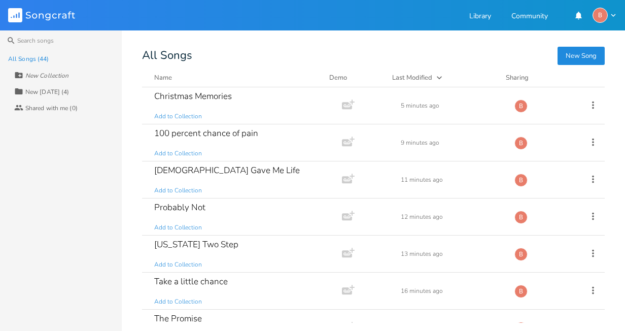
click at [584, 58] on button "New Song" at bounding box center [581, 56] width 47 height 18
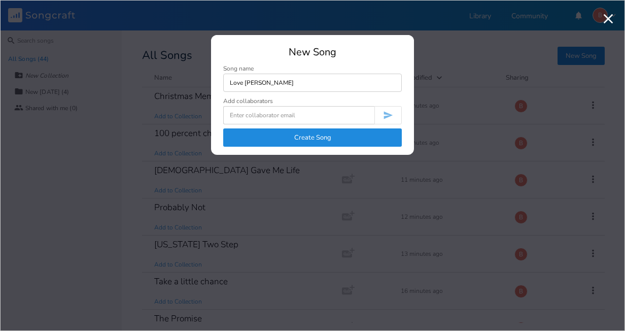
type input "Love Believe"
click at [321, 136] on button "Create Song" at bounding box center [312, 137] width 179 height 18
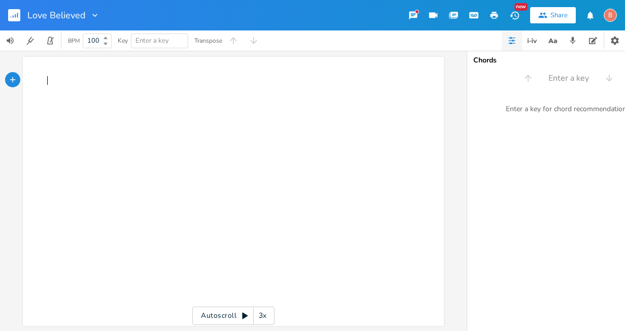
type textarea "​"
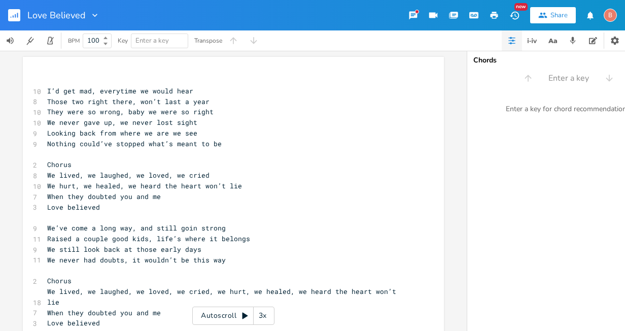
click at [46, 76] on pre "​" at bounding box center [228, 80] width 366 height 11
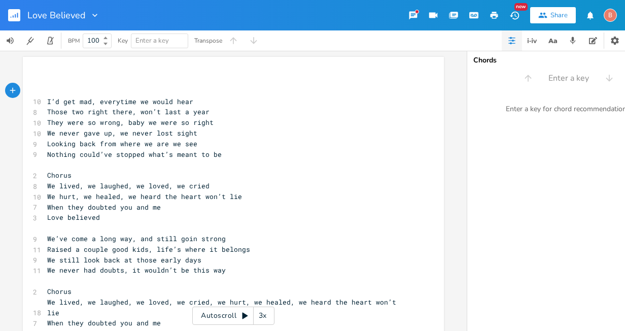
click at [42, 72] on div "xxxxxxxxxx ​ ​ 10 I’d get mad, everytime we would hear 8 Those two right there,…" at bounding box center [233, 247] width 421 height 380
click at [50, 70] on div "xxxxxxxxxx ​ ​ 10 I’d get mad, everytime we would hear 8 Those two right there,…" at bounding box center [233, 247] width 421 height 380
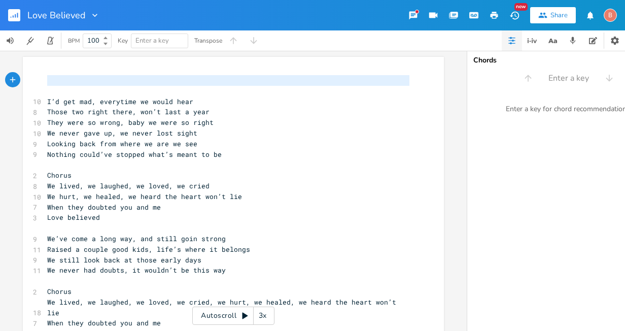
drag, startPoint x: 49, startPoint y: 93, endPoint x: 51, endPoint y: 74, distance: 18.9
click at [51, 74] on div "x ​ ​ 10 I’d get mad, everytime we would hear 8 Those two right there, won’t la…" at bounding box center [228, 249] width 366 height 352
click at [47, 77] on pre "​" at bounding box center [228, 80] width 366 height 11
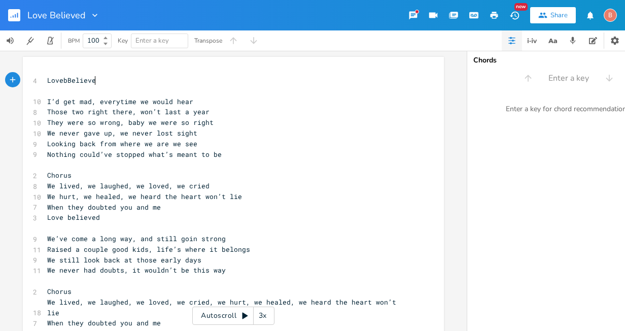
type textarea "LovebBelieved"
click at [62, 85] on pre "LovebBelieved" at bounding box center [228, 80] width 366 height 11
click at [493, 12] on icon "button" at bounding box center [495, 15] width 8 height 7
click at [106, 84] on pre "Love Believed" at bounding box center [228, 80] width 366 height 11
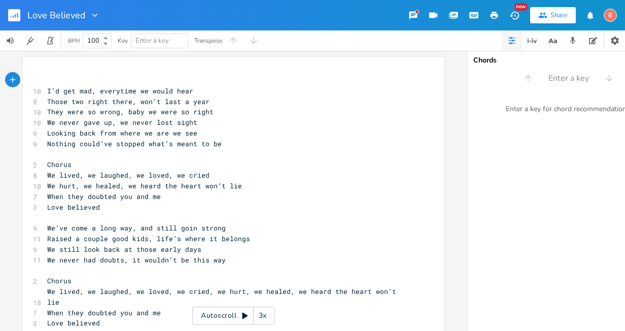
click at [497, 15] on icon "button" at bounding box center [494, 15] width 9 height 9
click at [13, 12] on rect "button" at bounding box center [14, 15] width 12 height 12
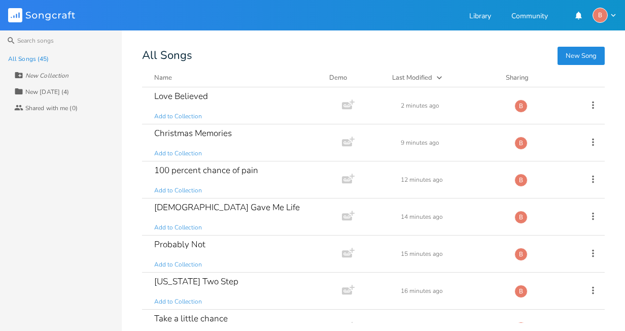
click at [565, 57] on button "New Song" at bounding box center [581, 56] width 47 height 18
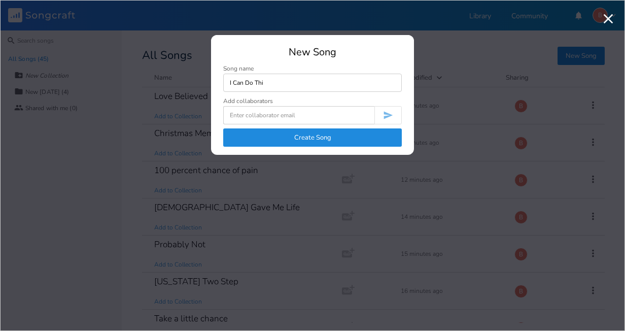
type input "I Can Do This"
click at [317, 134] on button "Create Song" at bounding box center [312, 137] width 179 height 18
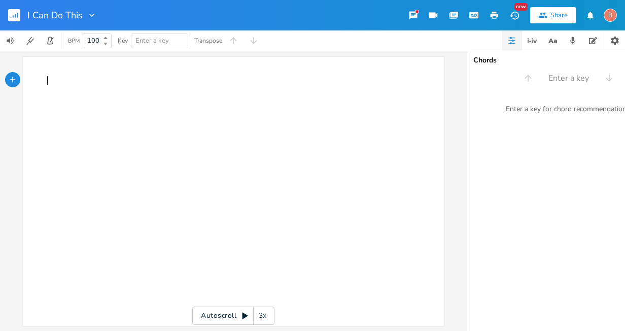
type textarea "​"
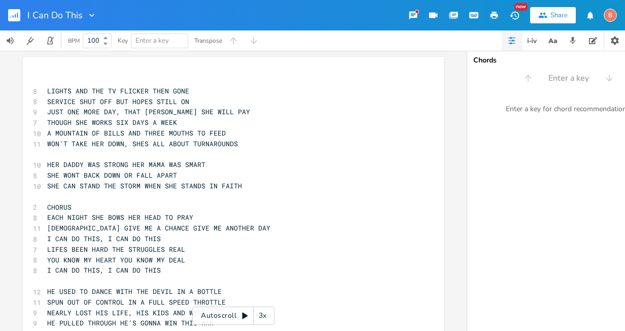
click at [492, 13] on icon "button" at bounding box center [494, 15] width 9 height 9
click at [16, 15] on rect "button" at bounding box center [14, 15] width 12 height 12
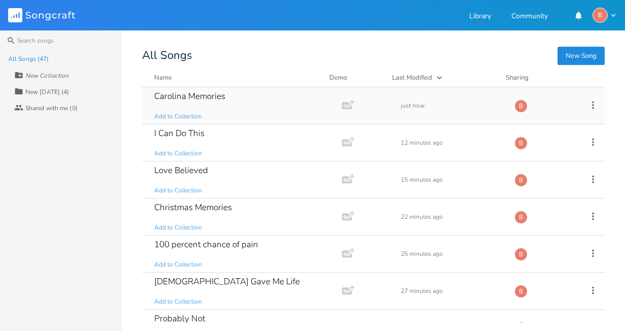
click at [202, 95] on div "Carolina Memories" at bounding box center [189, 96] width 71 height 9
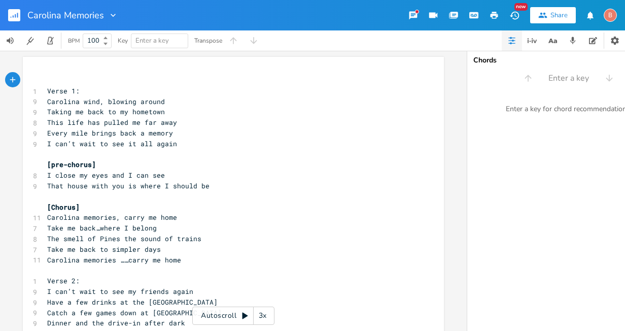
click at [495, 14] on icon "button" at bounding box center [495, 15] width 8 height 7
click at [14, 13] on rect "button" at bounding box center [14, 15] width 12 height 12
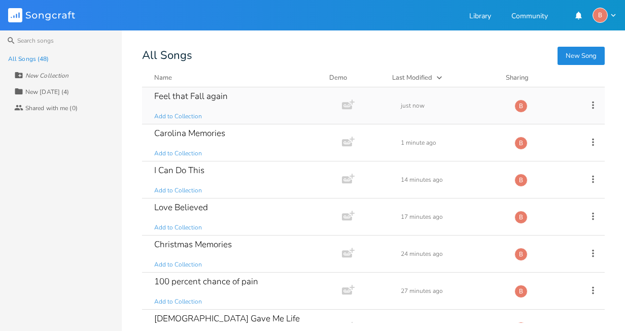
click at [187, 97] on div "Feel that Fall again" at bounding box center [191, 96] width 74 height 9
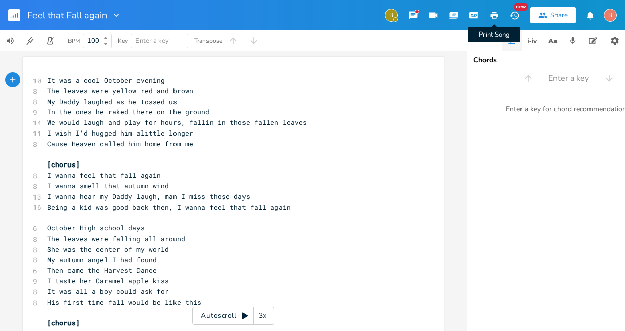
click at [495, 15] on icon "button" at bounding box center [495, 15] width 8 height 7
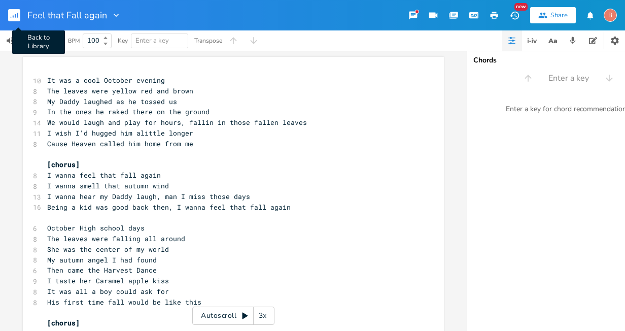
click at [13, 14] on rect "button" at bounding box center [14, 15] width 12 height 12
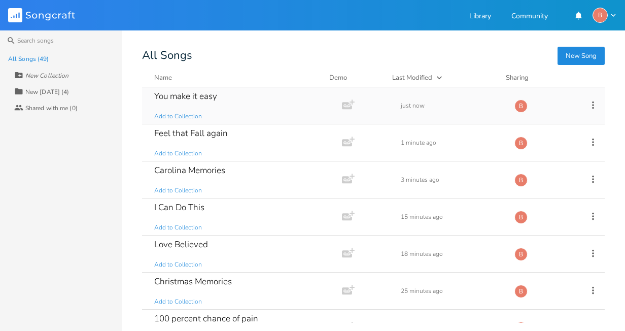
click at [198, 96] on div "You make it easy" at bounding box center [185, 96] width 63 height 9
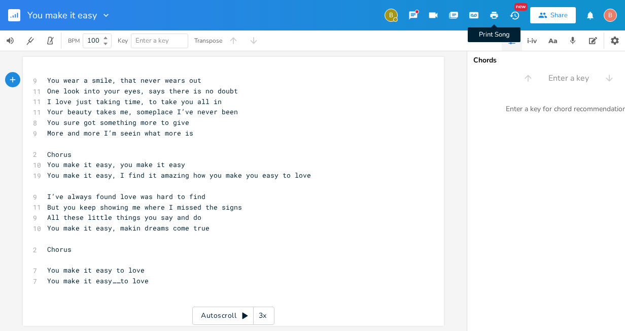
click at [496, 15] on icon "button" at bounding box center [495, 15] width 8 height 7
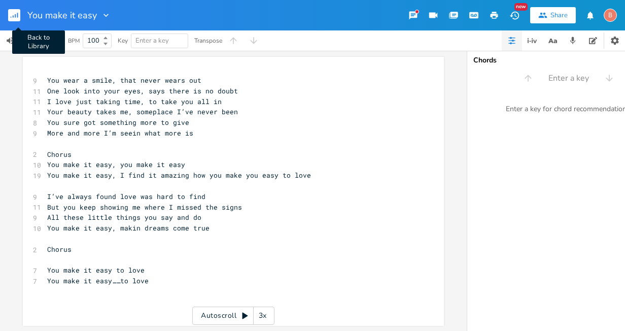
click at [17, 15] on icon "button" at bounding box center [17, 15] width 1 height 5
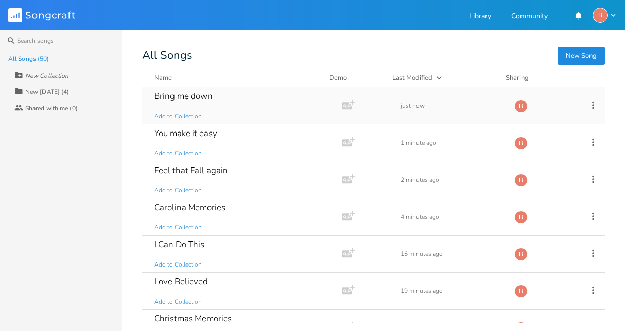
click at [212, 98] on div "Bring me down" at bounding box center [183, 96] width 58 height 9
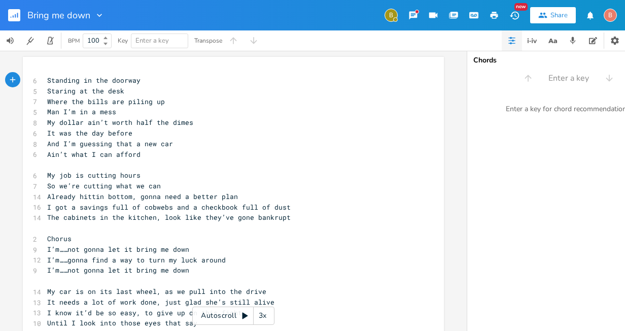
click at [498, 14] on icon "button" at bounding box center [494, 15] width 9 height 9
click at [13, 17] on icon "button" at bounding box center [13, 16] width 1 height 3
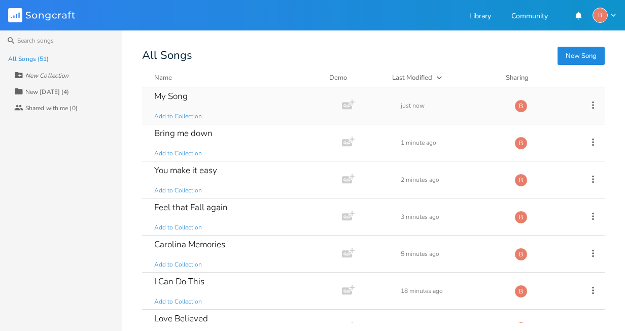
click at [181, 94] on div "My Song" at bounding box center [170, 96] width 33 height 9
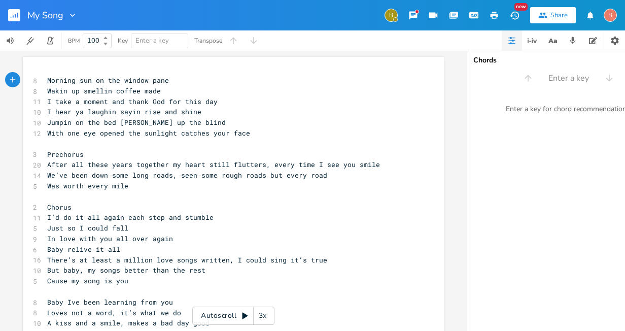
click at [497, 15] on icon "button" at bounding box center [495, 15] width 8 height 7
click at [15, 16] on rect "button" at bounding box center [14, 15] width 12 height 12
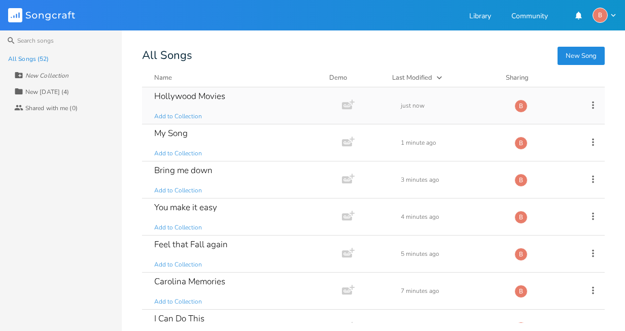
click at [182, 93] on div "Hollywood Movies" at bounding box center [189, 96] width 71 height 9
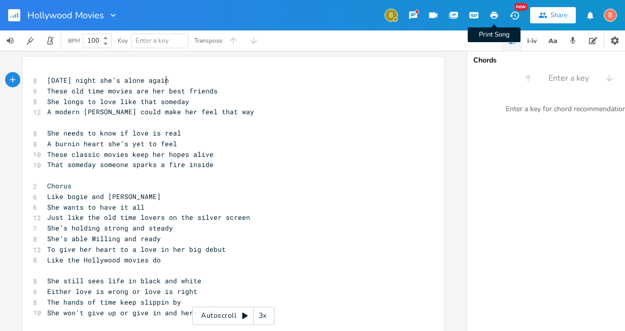
click at [496, 12] on icon "button" at bounding box center [495, 15] width 8 height 7
click at [15, 14] on rect "button" at bounding box center [14, 15] width 12 height 12
